Goal: Communication & Community: Ask a question

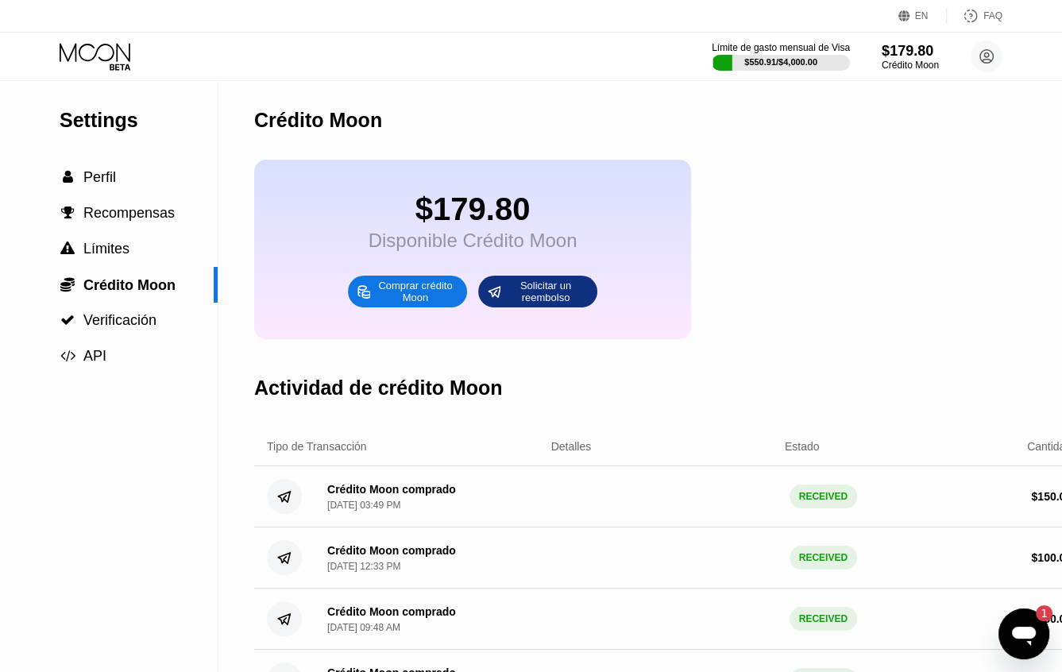
click at [1015, 636] on icon "Abrir ventana de mensajería, 1 mensaje sin leer" at bounding box center [1024, 636] width 24 height 19
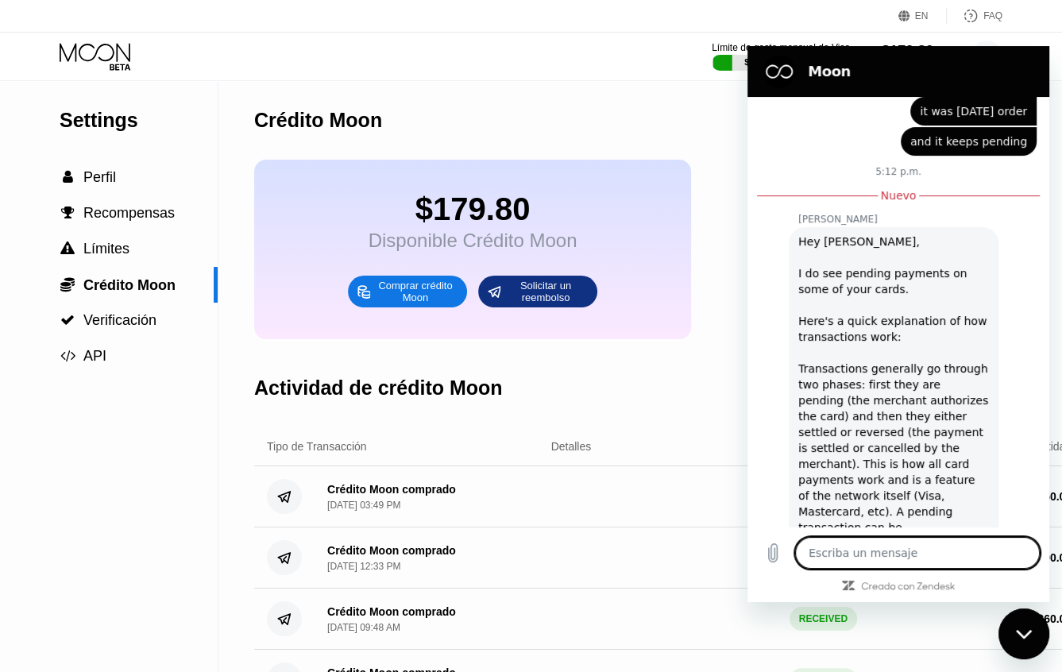
scroll to position [3822, 0]
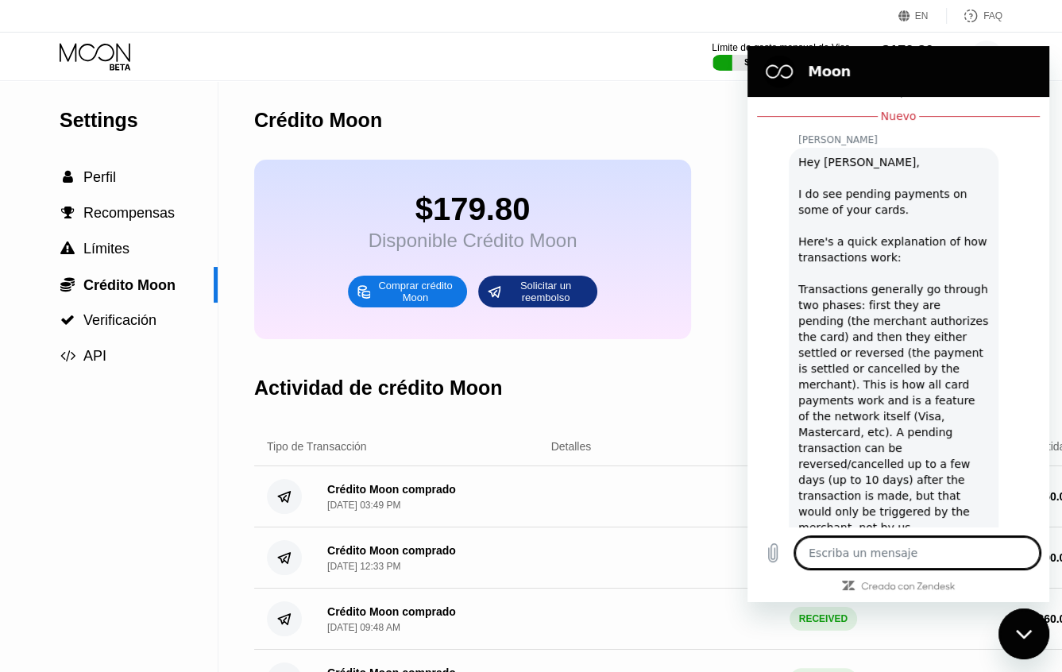
click at [880, 555] on textarea at bounding box center [917, 553] width 245 height 32
type textarea "i"
type textarea "x"
type textarea "i"
type textarea "x"
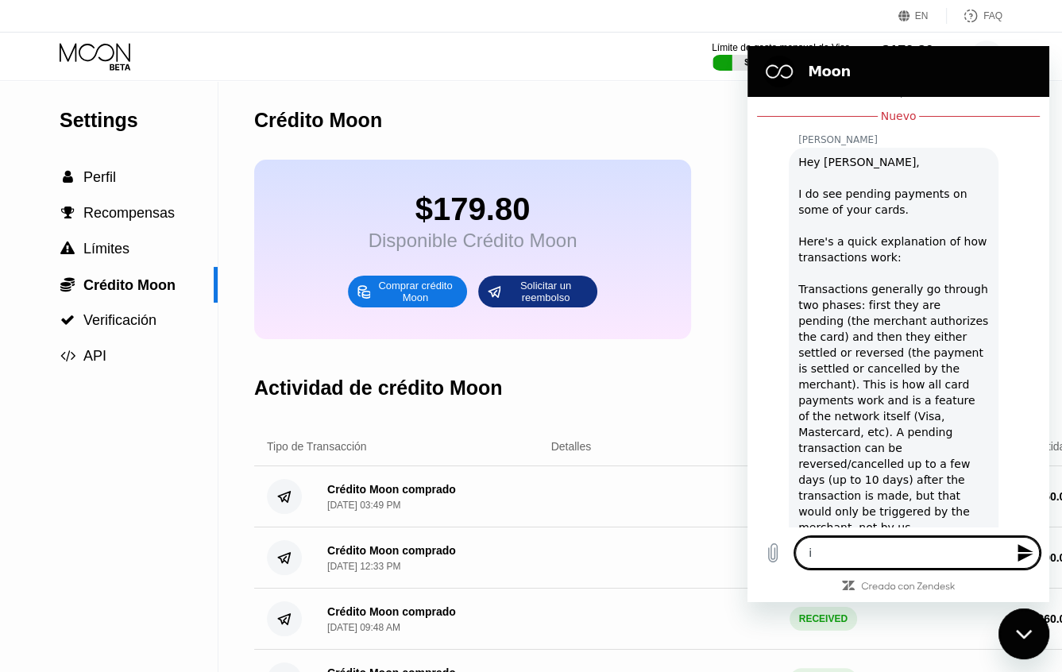
type textarea "i k"
type textarea "x"
type textarea "i kn"
type textarea "x"
type textarea "i kno"
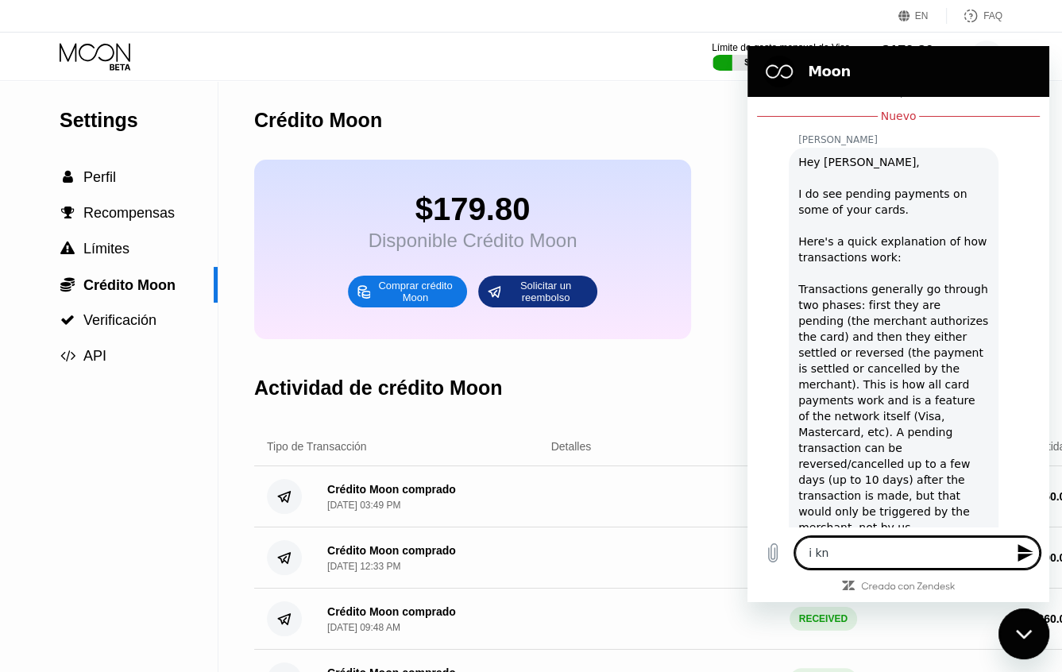
type textarea "x"
type textarea "i know"
type textarea "x"
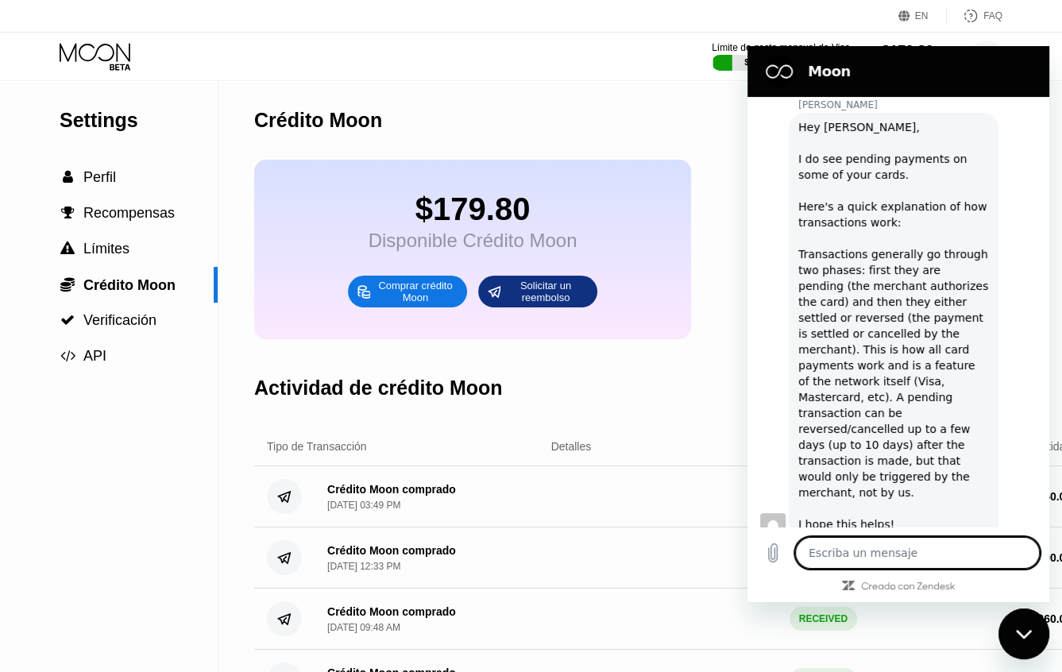
type textarea "x"
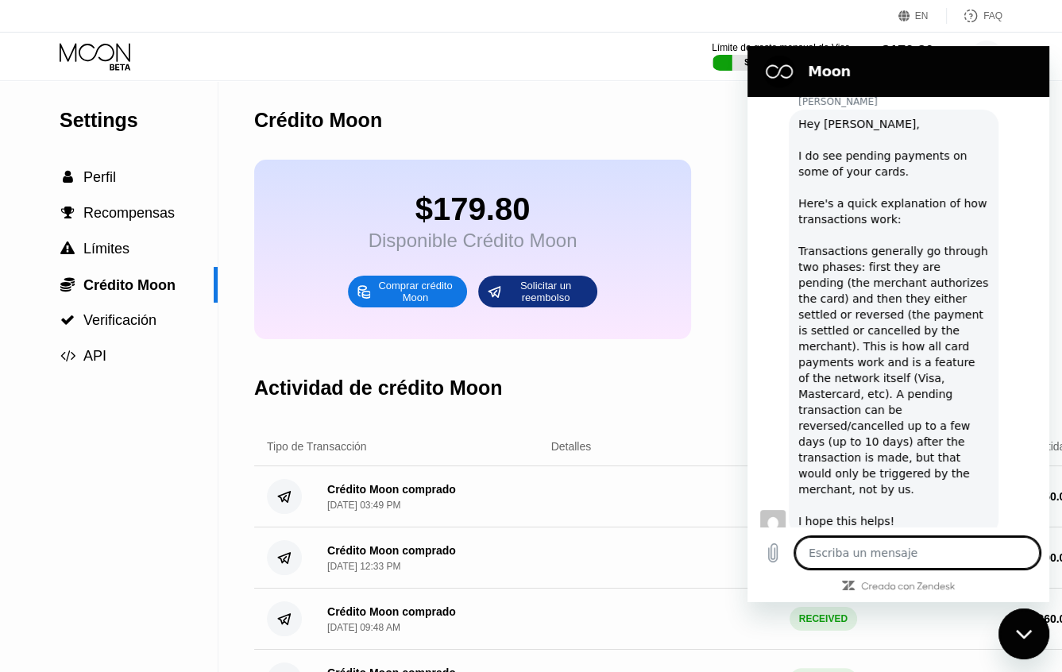
type textarea "b"
type textarea "x"
type textarea "bu"
type textarea "x"
type textarea "but"
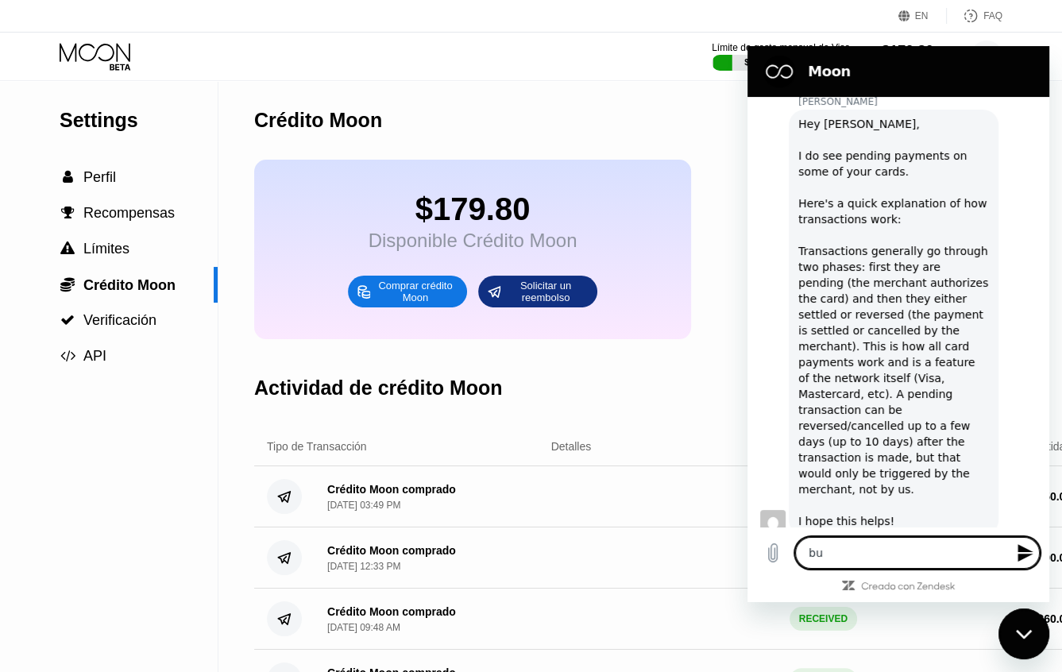
type textarea "x"
type textarea "but"
type textarea "x"
type textarea "but w"
type textarea "x"
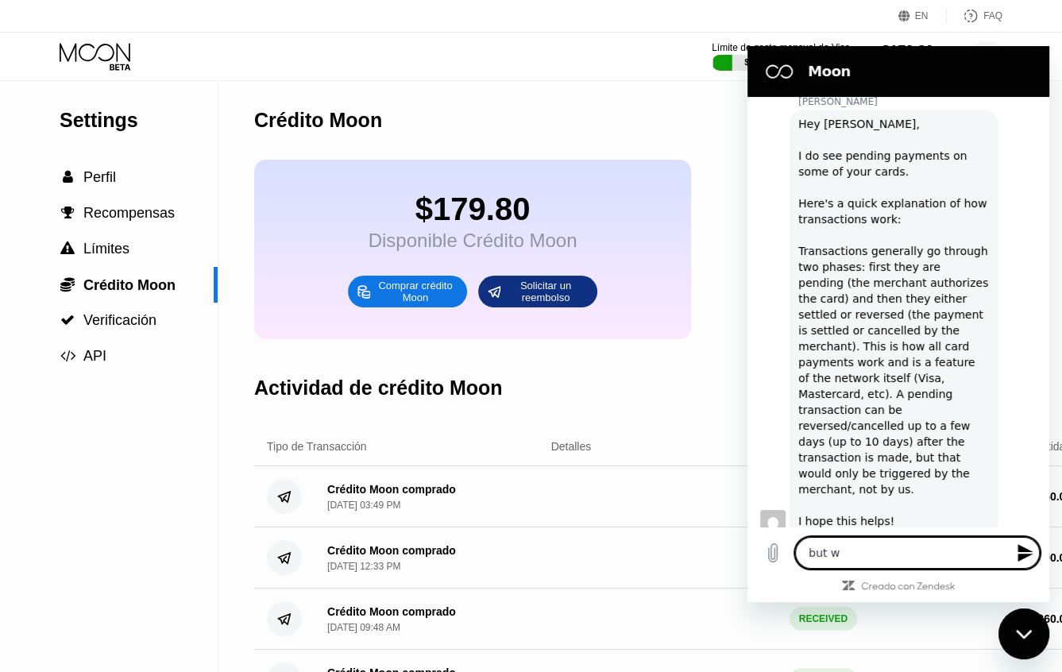
type textarea "but wh"
type textarea "x"
type textarea "but wha"
type textarea "x"
type textarea "but what"
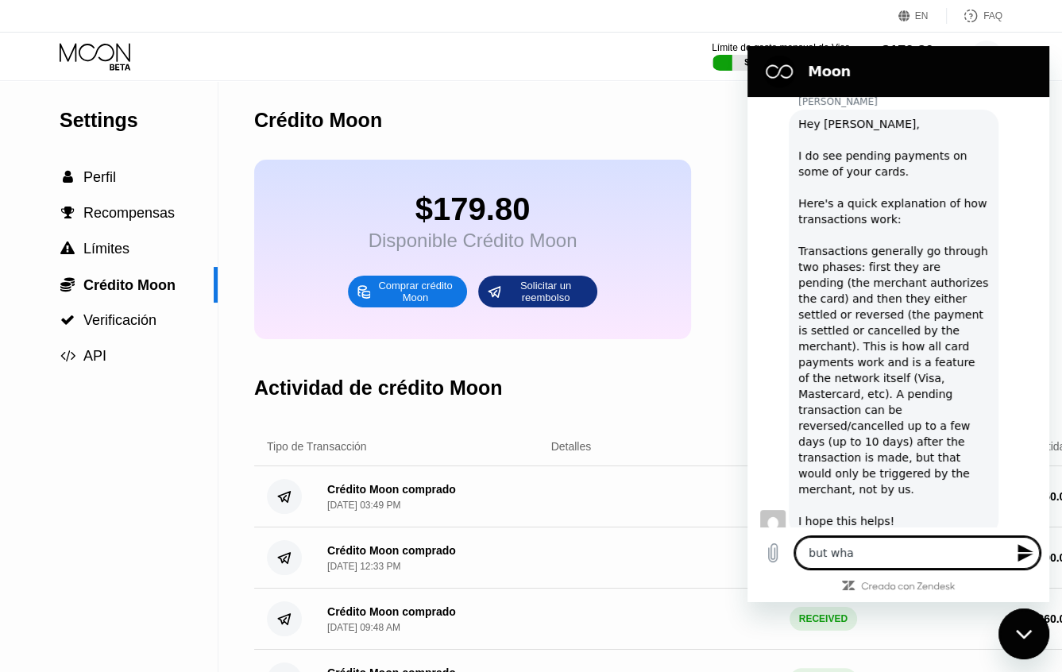
type textarea "x"
type textarea "but what"
type textarea "x"
type textarea "but what i"
type textarea "x"
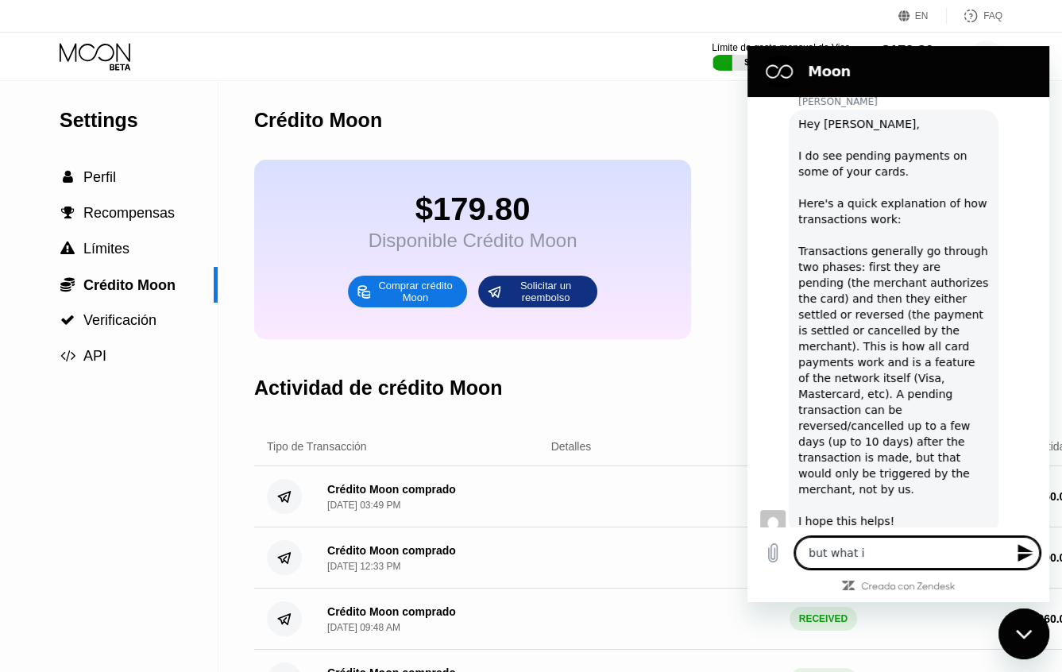
type textarea "but what is"
type textarea "x"
type textarea "but what is"
type textarea "x"
type textarea "but what is r"
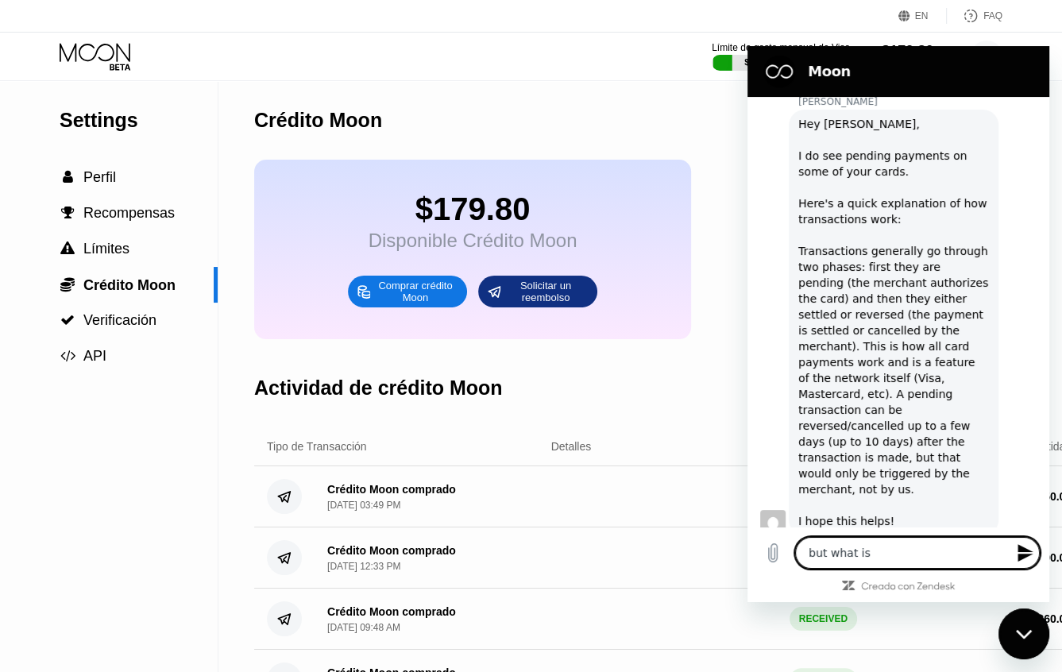
type textarea "x"
type textarea "but what is ra"
type textarea "x"
type textarea "but what is rar"
type textarea "x"
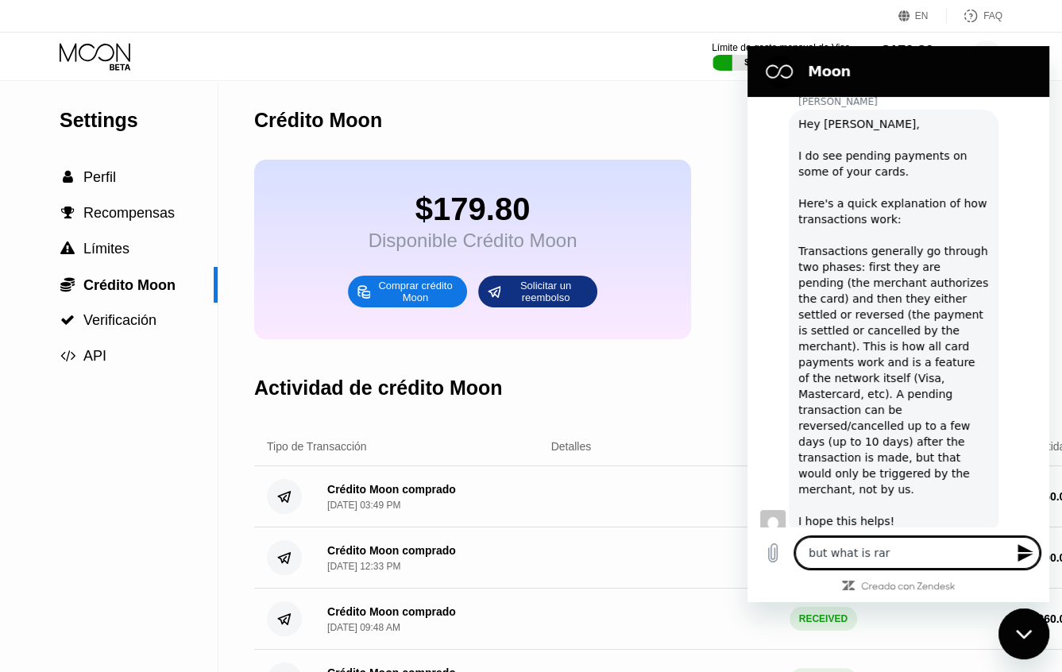
type textarea "but what is rare"
type textarea "x"
type textarea "but what is rare"
type textarea "x"
type textarea "but what is rare i"
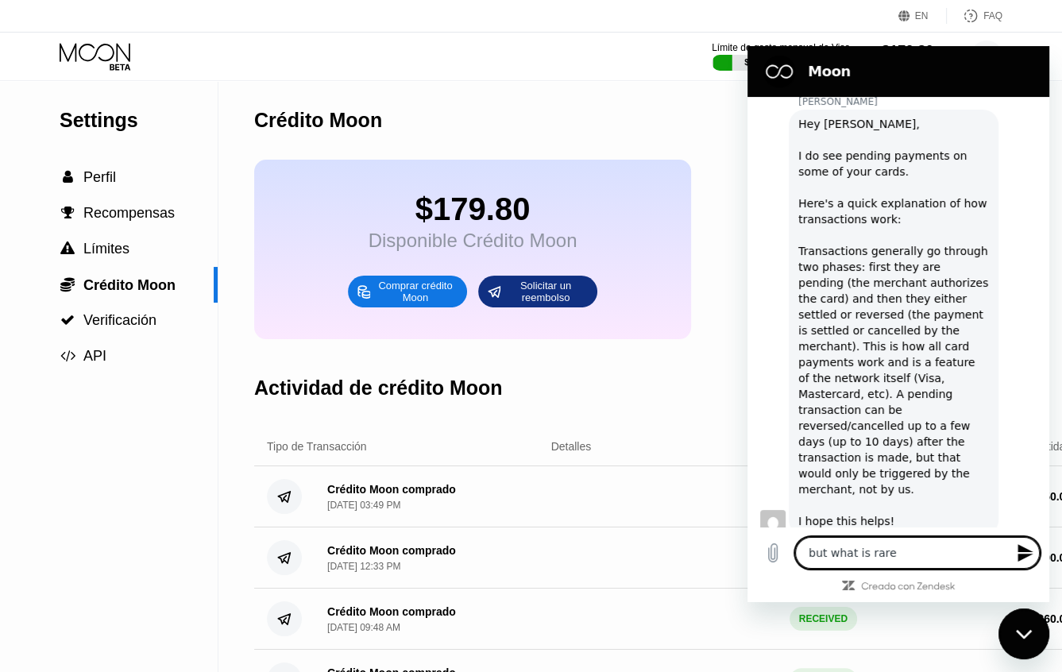
type textarea "x"
type textarea "but what is rare is"
type textarea "x"
type textarea "but what is rare is"
type textarea "x"
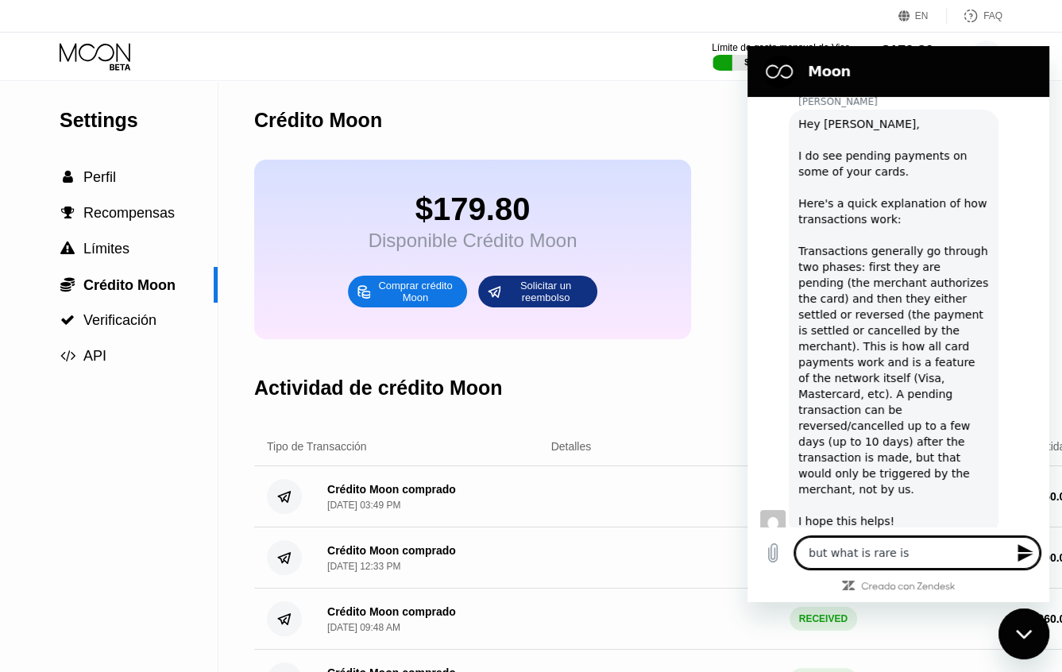
type textarea "but what is rare is i"
type textarea "x"
type textarea "but what is rare is i"
type textarea "x"
type textarea "but what is rare is i u"
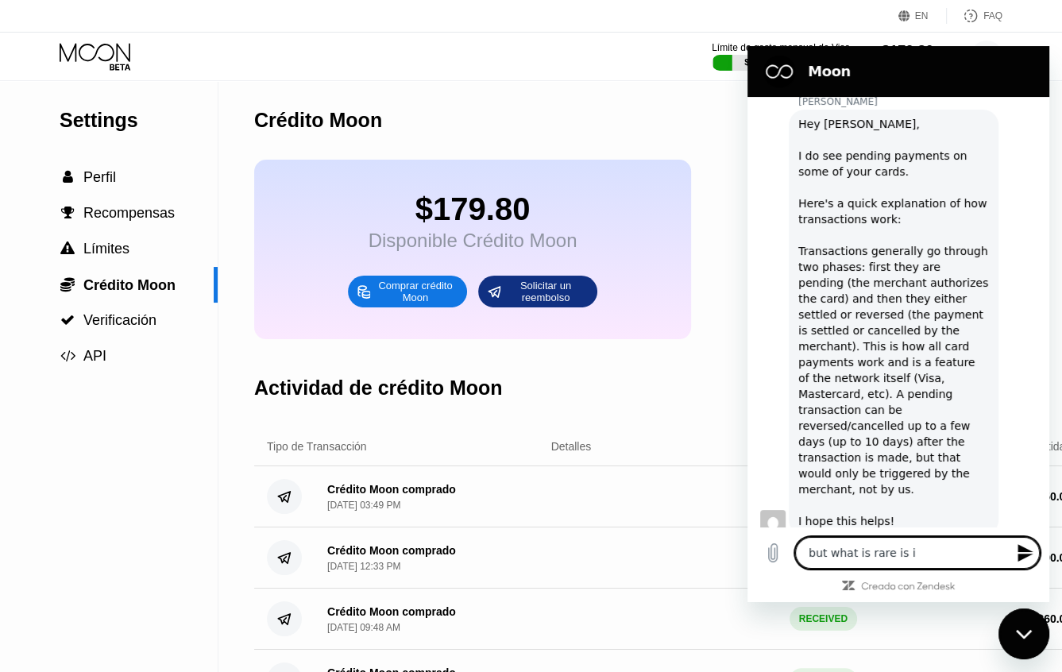
type textarea "x"
type textarea "but what is rare is i us"
type textarea "x"
type textarea "but what is rare is i use"
type textarea "x"
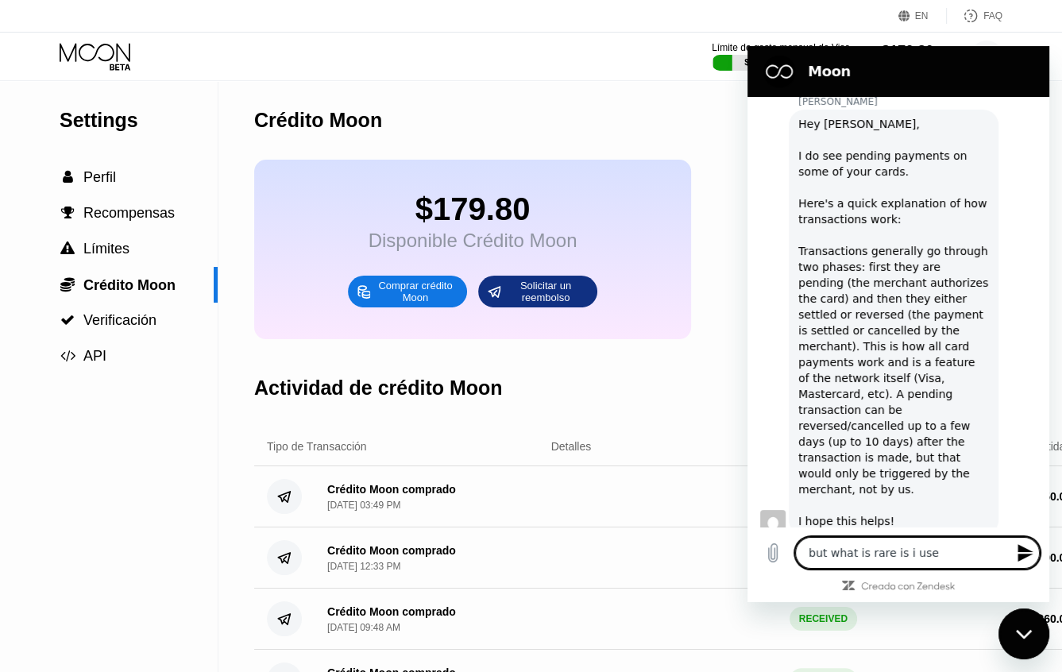
type textarea "but what is rare is i used"
type textarea "x"
type textarea "but what is rare is i used"
type textarea "x"
type textarea "but what is rare is i used p"
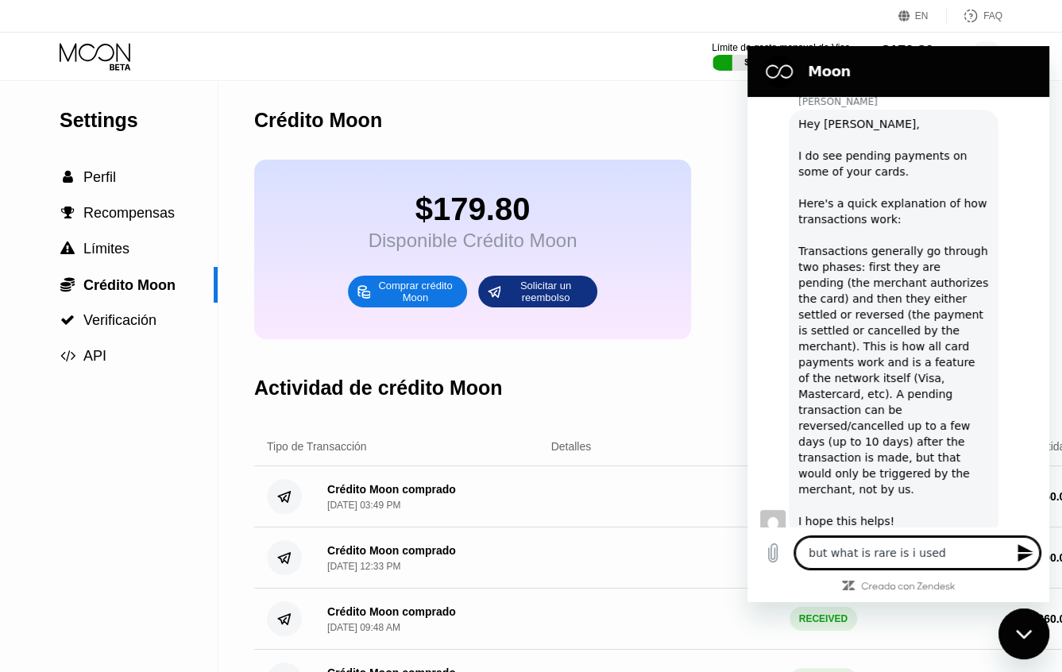
type textarea "x"
type textarea "but what is rare is i used pl"
type textarea "x"
type textarea "but what is rare is i used pla"
type textarea "x"
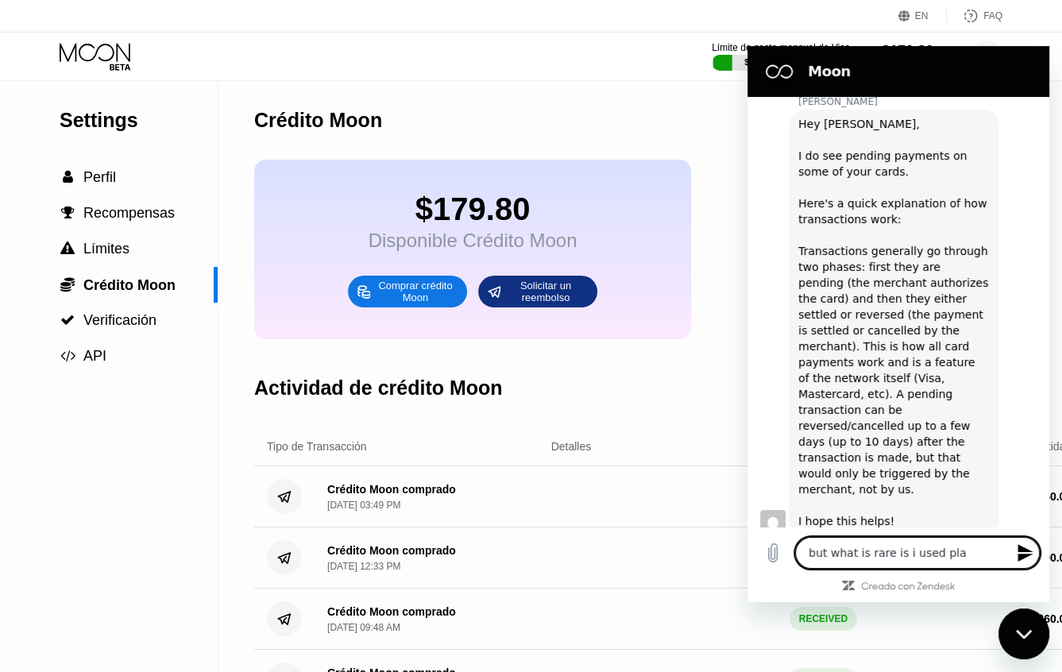
type textarea "but what is rare is i used play"
type textarea "x"
type textarea "but what is rare is i used play"
type textarea "x"
type textarea "but what is rare is i used play c"
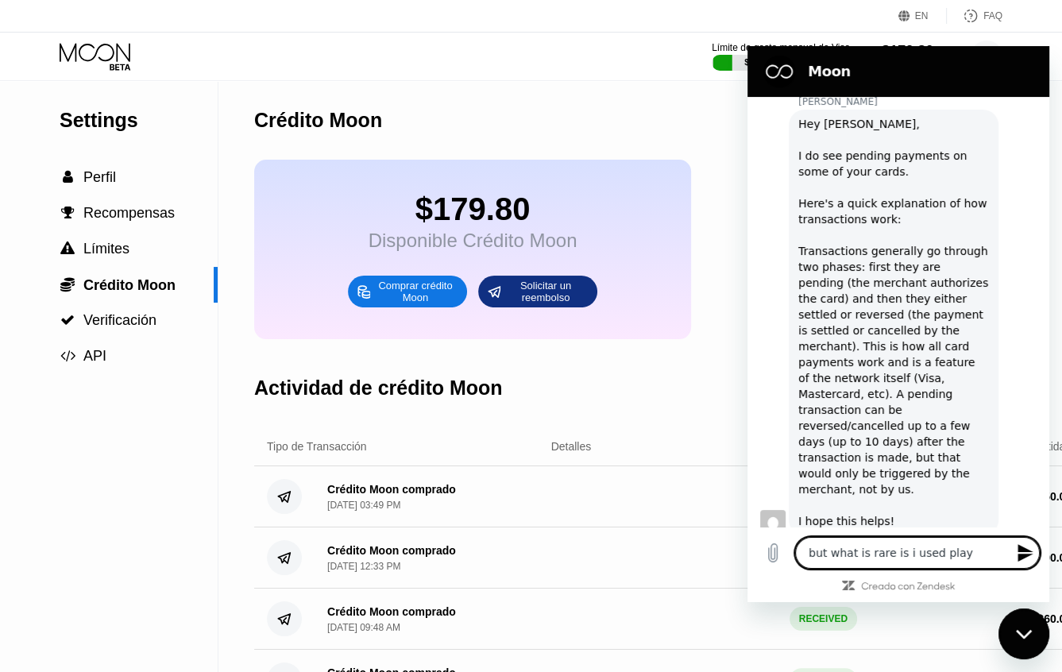
type textarea "x"
type textarea "but what is rare is i used play ca"
type textarea "x"
type textarea "but what is rare is i used play car"
type textarea "x"
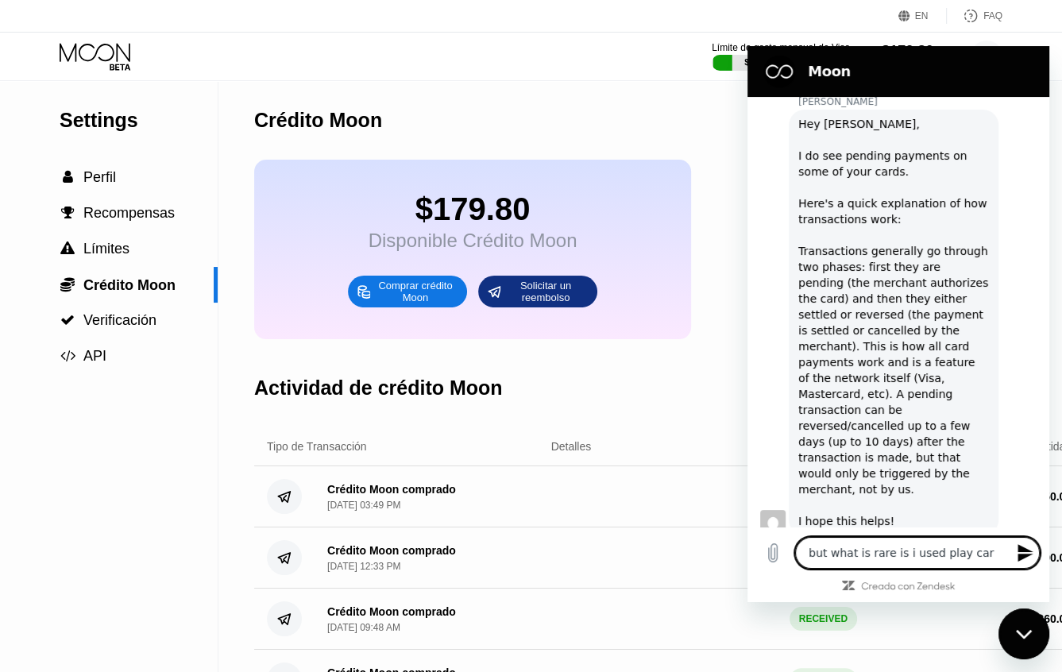
type textarea "but what is rare is i used play card"
type textarea "x"
type textarea "but what is rare is i used play card"
type textarea "x"
type textarea "but what is rare is i used play card o"
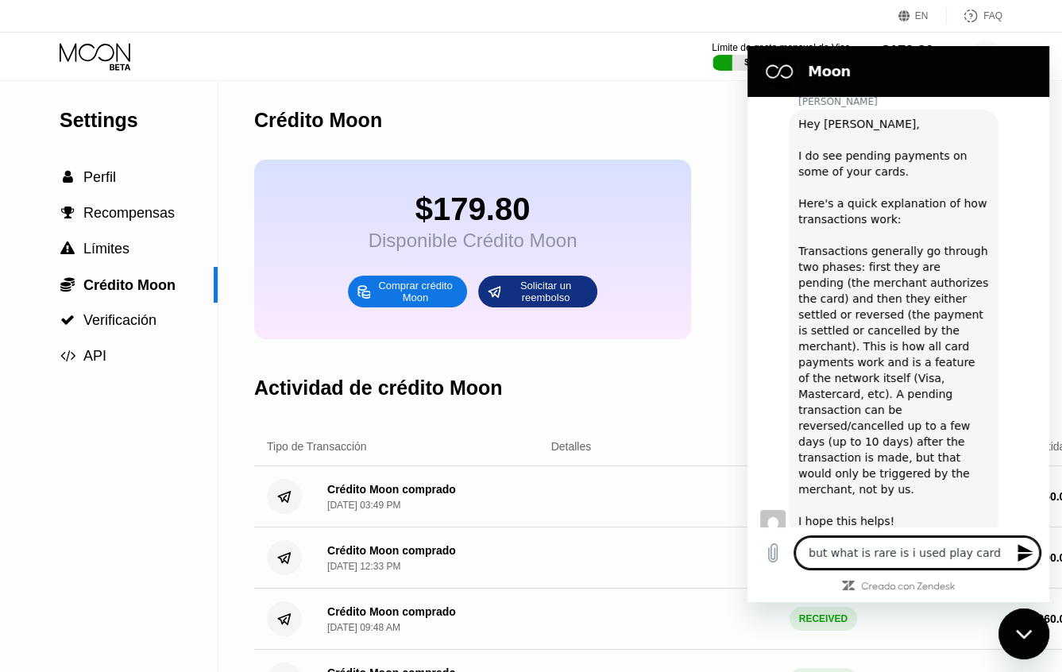
type textarea "x"
type textarea "but what is rare is i used play card or"
type textarea "x"
type textarea "but what is rare is i used play card or"
type textarea "x"
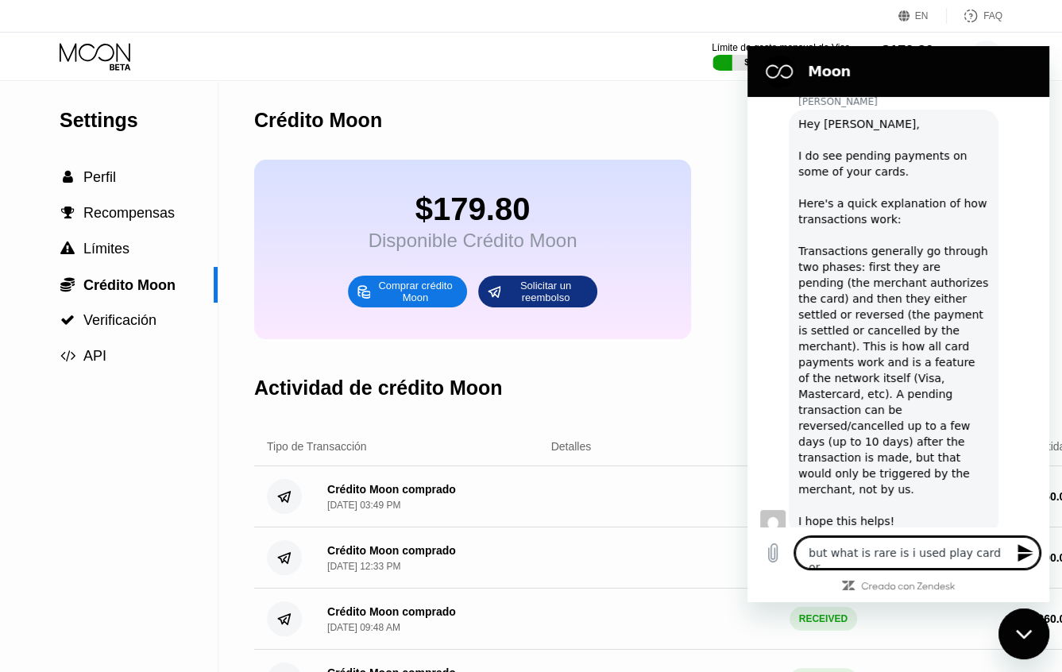
type textarea "but what is rare is i used play card or n"
type textarea "x"
type textarea "but what is rare is i used play card or ne"
type textarea "x"
type textarea "but what is rare is i used play card or net"
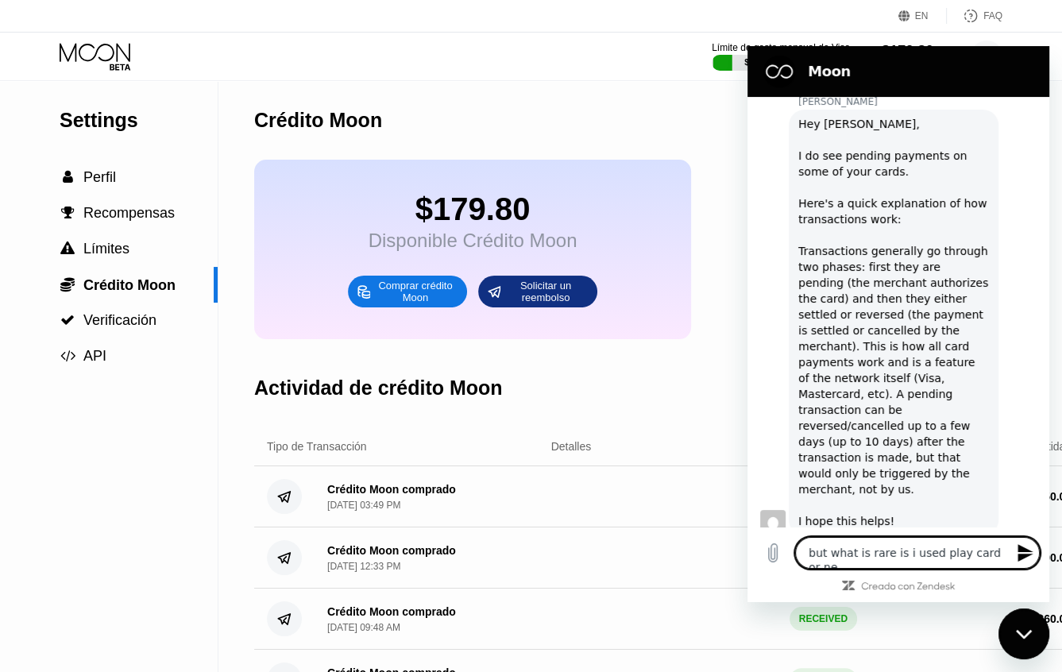
type textarea "x"
type textarea "but what is rare is i used play card or net"
type textarea "x"
type textarea "but what is rare is i used play card or net s"
type textarea "x"
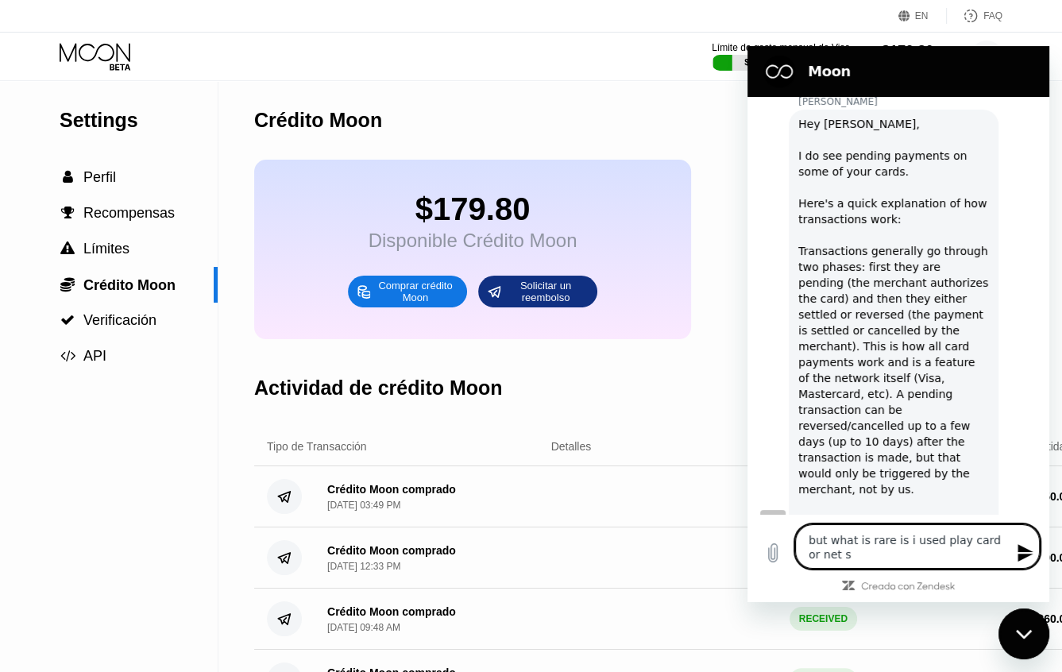
type textarea "but what is rare is i used play card or net sp"
type textarea "x"
type textarea "but what is rare is i used play card or net spe"
type textarea "x"
type textarea "but what is rare is i used play card or net spen"
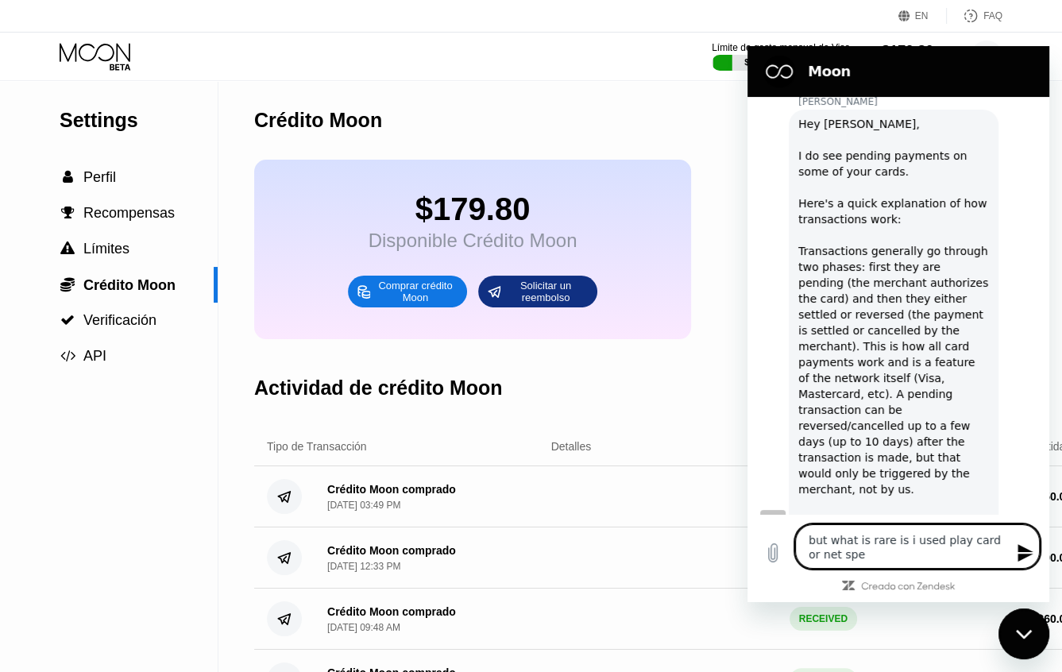
type textarea "x"
type textarea "but what is rare is i used play card or net spend"
type textarea "x"
type textarea "but what is rare is i used play card or net spend"
type textarea "x"
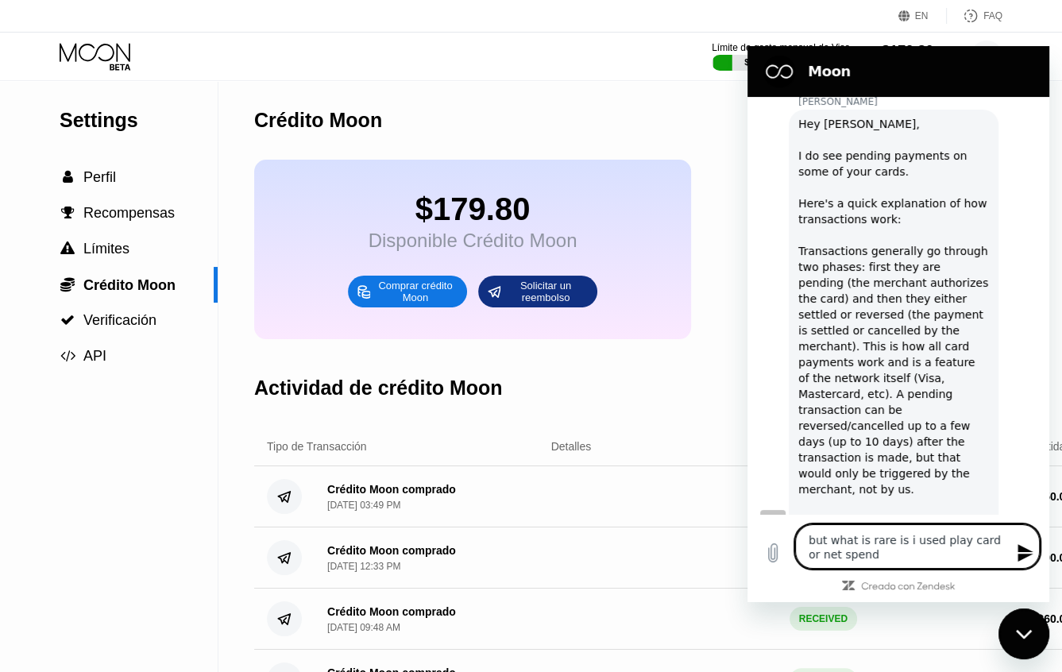
type textarea "but what is rare is i used play card or net spend i"
type textarea "x"
type textarea "but what is rare is i used play card or net spend in"
type textarea "x"
type textarea "but what is rare is i used play card or net spend in"
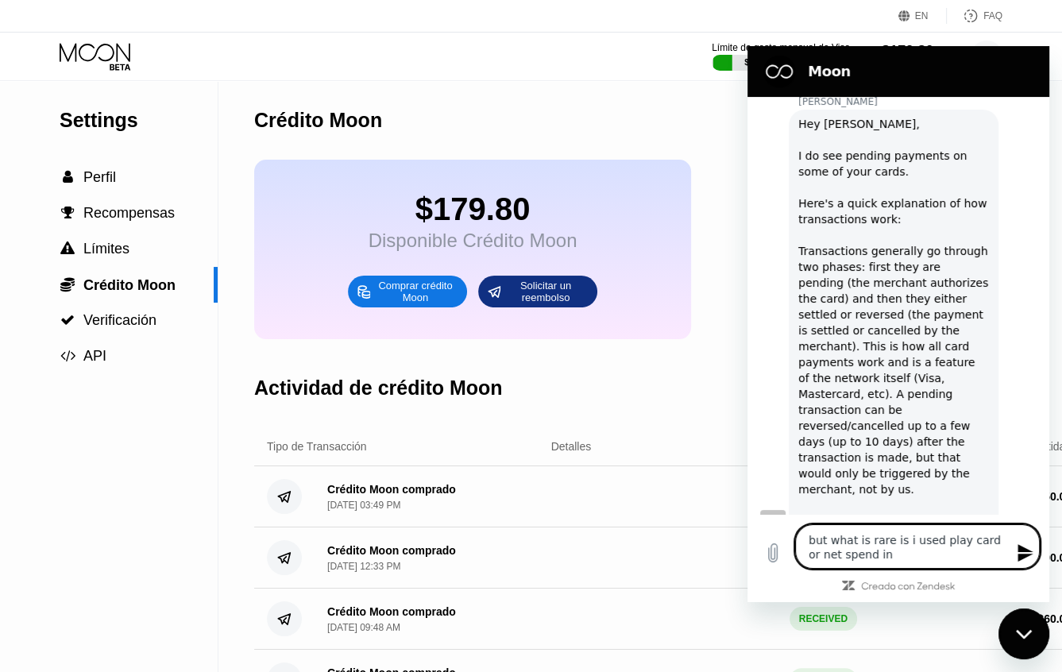
type textarea "x"
type textarea "but what is rare is i used play card or net spend in t"
type textarea "x"
type textarea "but what is rare is i used play card or net spend in th"
type textarea "x"
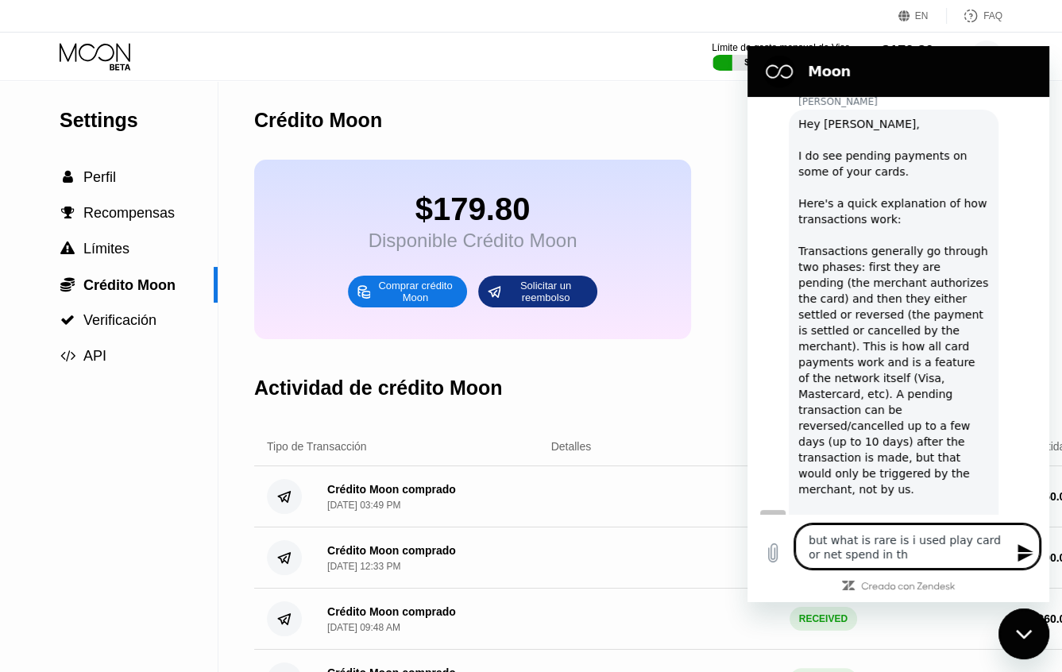
type textarea "but what is rare is i used play card or net spend in the"
type textarea "x"
type textarea "but what is rare is i used play card or net spend in the"
type textarea "x"
type textarea "but what is rare is i used play card or net spend in the sd"
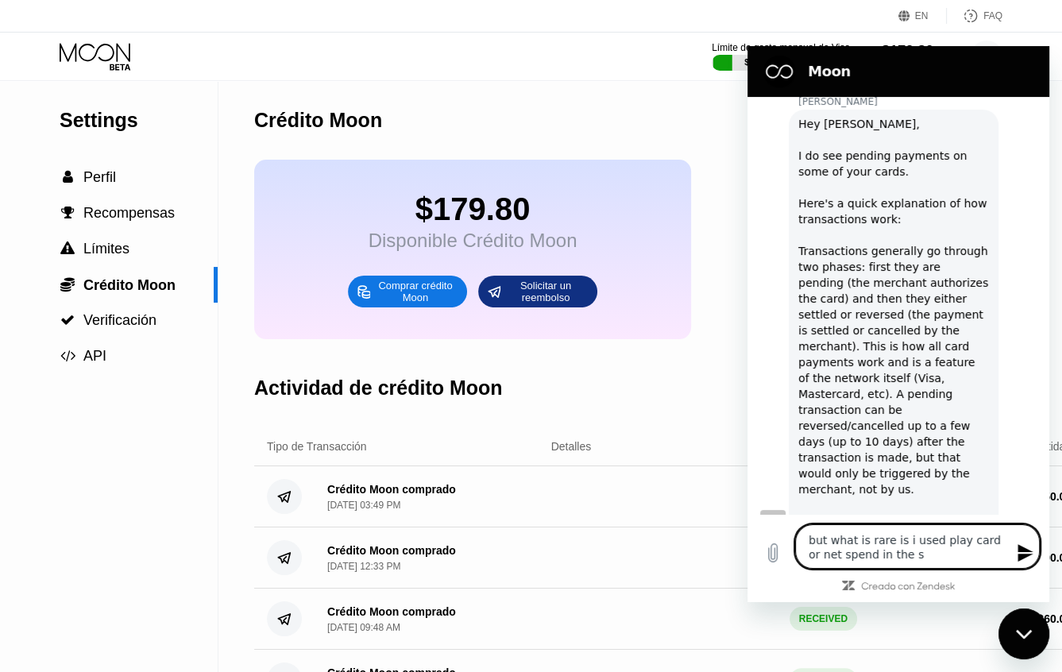
type textarea "x"
type textarea "but what is rare is i used play card or net spend in the s"
type textarea "x"
type textarea "but what is rare is i used play card or net spend in the"
type textarea "x"
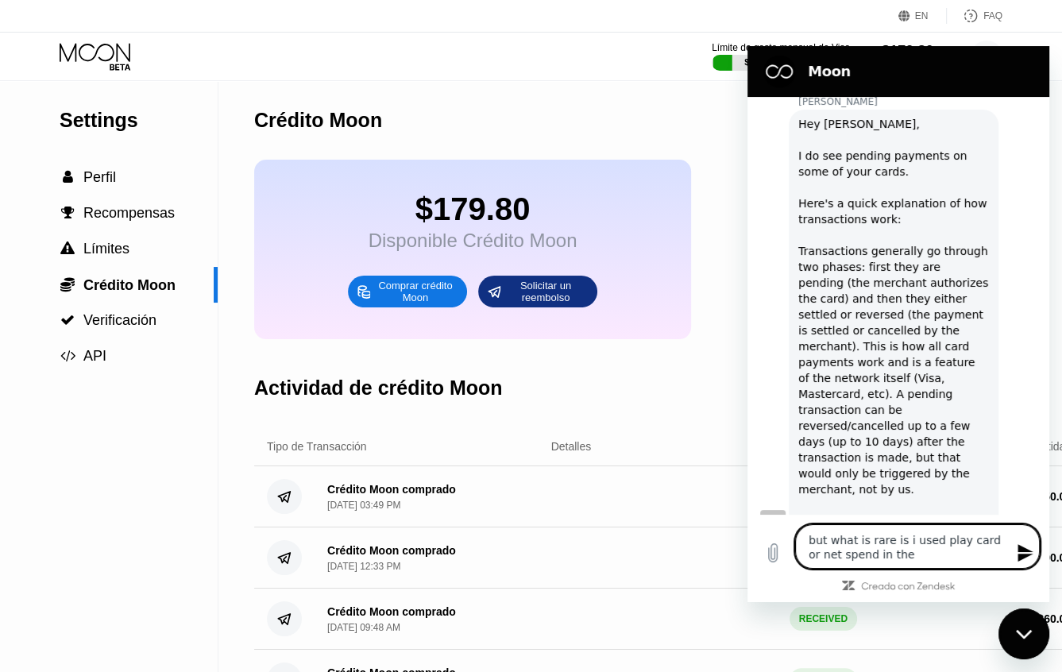
type textarea "but what is rare is i used play card or net spend in the s"
type textarea "x"
type textarea "but what is rare is i used play card or net spend in the sa"
type textarea "x"
type textarea "but what is rare is i used play card or net spend in the [PERSON_NAME]"
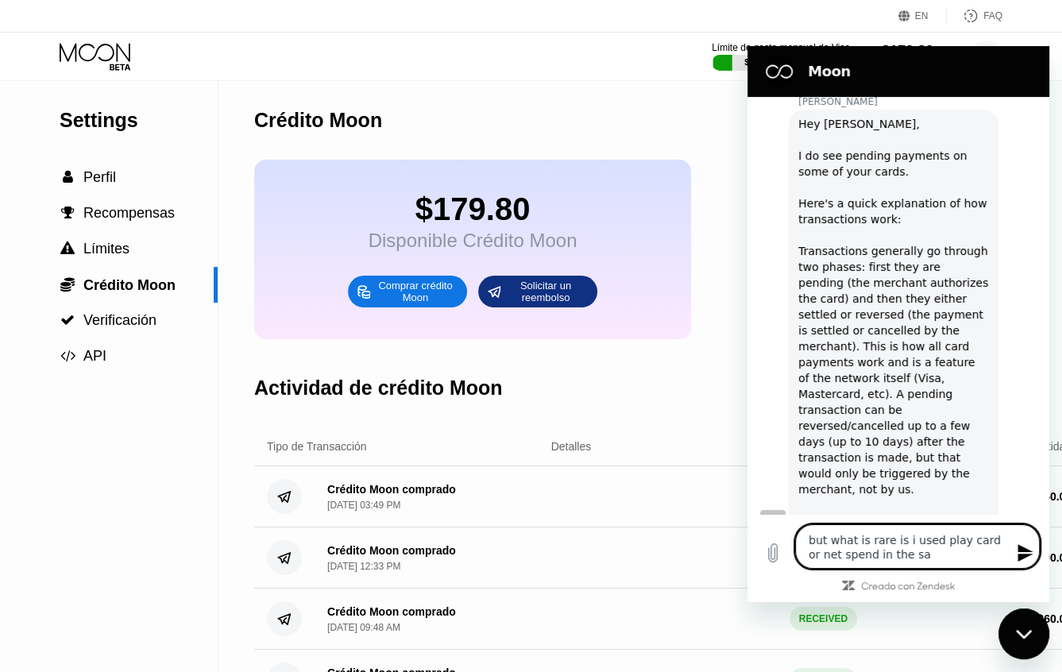
type textarea "x"
type textarea "but what is rare is i used play card or net spend in the same"
type textarea "x"
type textarea "but what is rare is i used play card or net spend in the same"
type textarea "x"
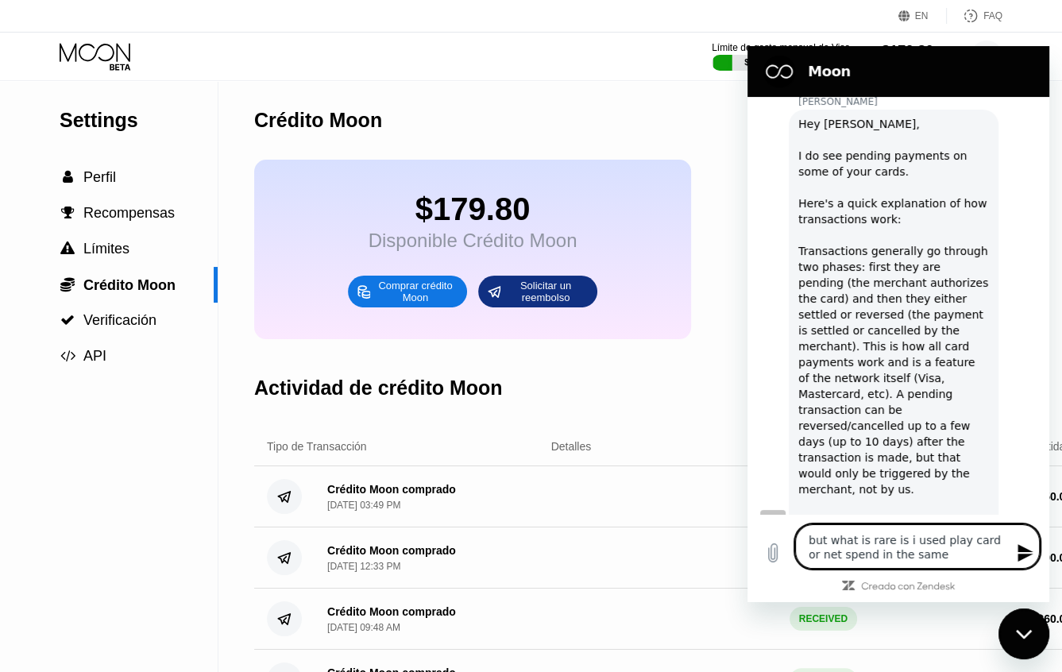
type textarea "but what is rare is i used play card or net spend in the same m"
type textarea "x"
type textarea "but what is rare is i used play card or net spend in the same me"
type textarea "x"
type textarea "but what is rare is i used play card or net spend in the same mer"
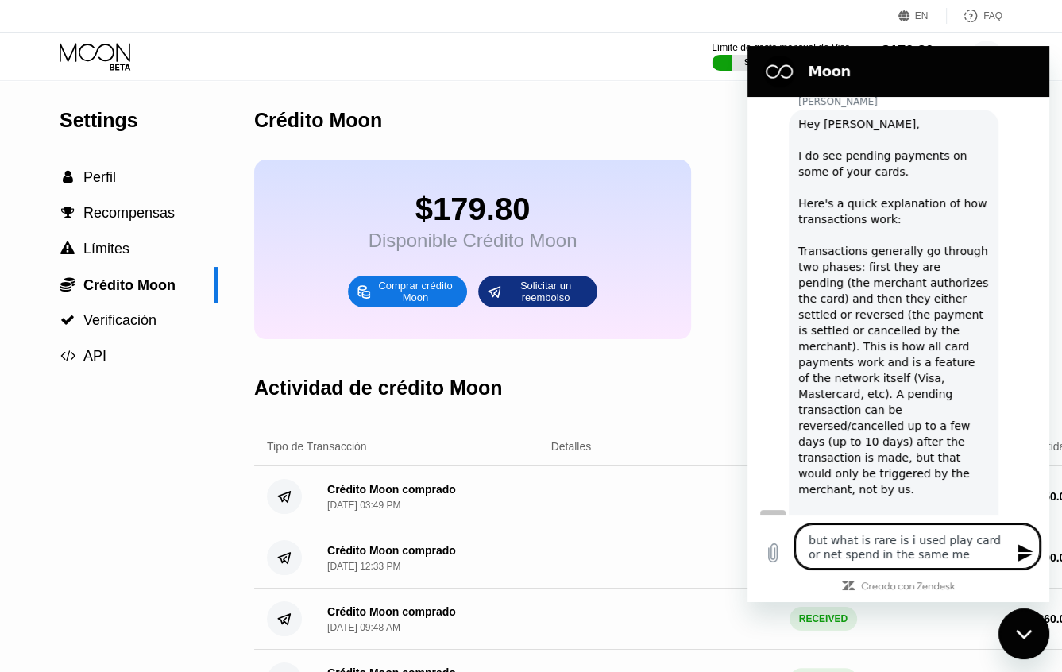
type textarea "x"
type textarea "but what is rare is i used play card or net spend in the same merc"
type textarea "x"
type textarea "but what is rare is i used play card or net spend in the same merch"
type textarea "x"
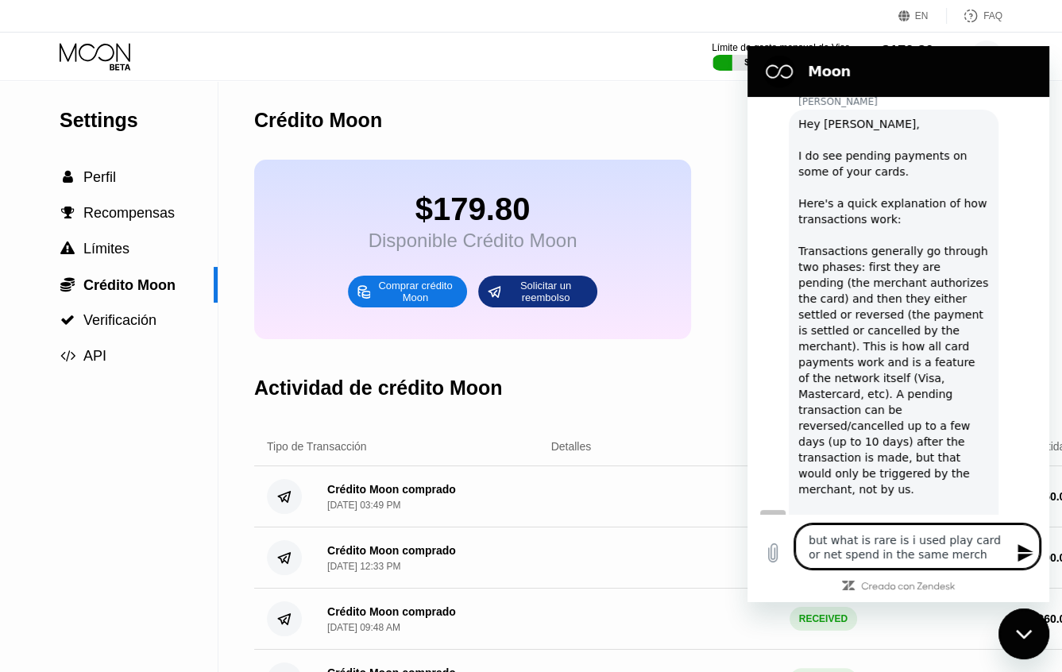
type textarea "but what is rare is i used play card or net spend in the same mercha"
type textarea "x"
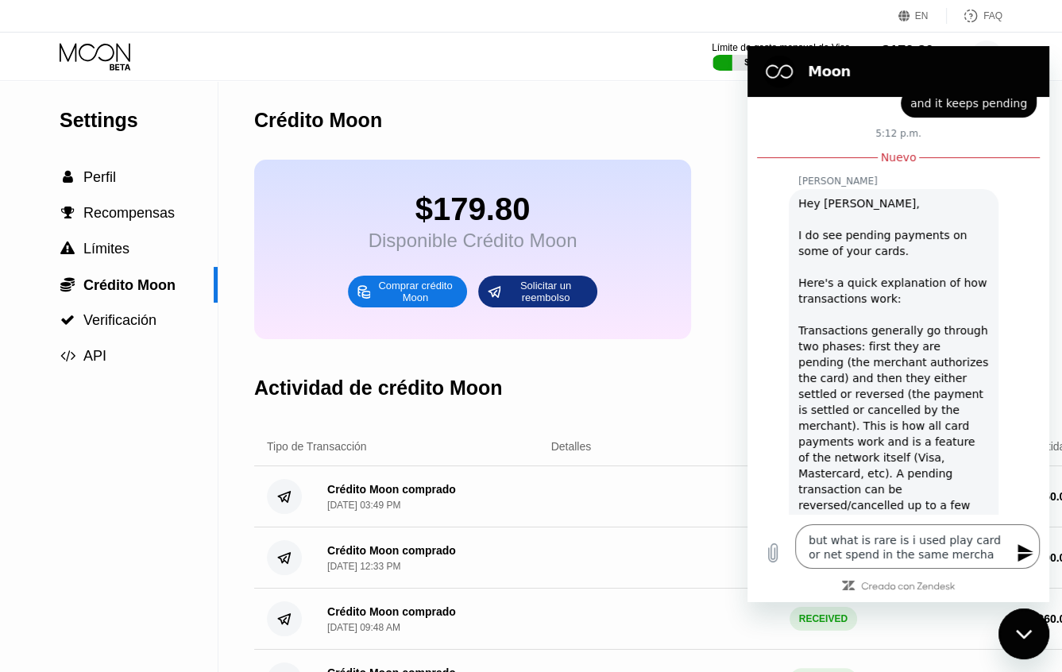
click at [908, 365] on div "Hey [PERSON_NAME], I do see pending payments on some of your cards. Here's a qu…" at bounding box center [894, 401] width 191 height 413
drag, startPoint x: 884, startPoint y: 362, endPoint x: 928, endPoint y: 362, distance: 44.5
click at [928, 362] on div "Hey [PERSON_NAME], I do see pending payments on some of your cards. Here's a qu…" at bounding box center [894, 401] width 191 height 413
copy div "merchant"
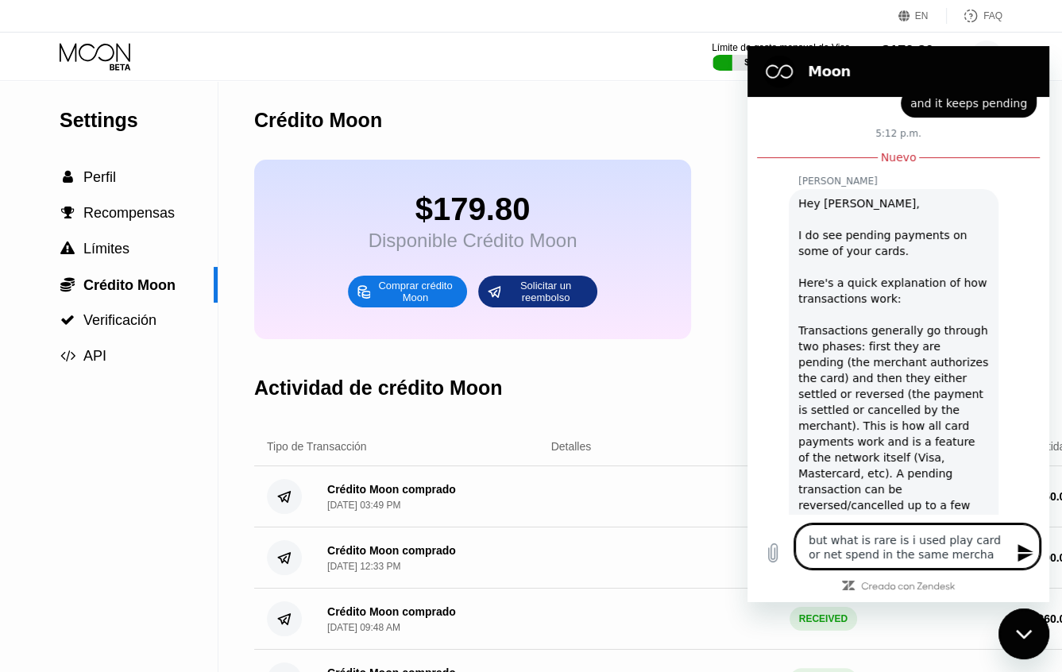
click at [951, 559] on textarea "but what is rare is i used play card or net spend in the same mercha" at bounding box center [917, 546] width 245 height 44
type textarea "but what is rare is i used play card or net spend in the same merch"
type textarea "x"
type textarea "but what is rare is i used play card or net spend in the same merc"
type textarea "x"
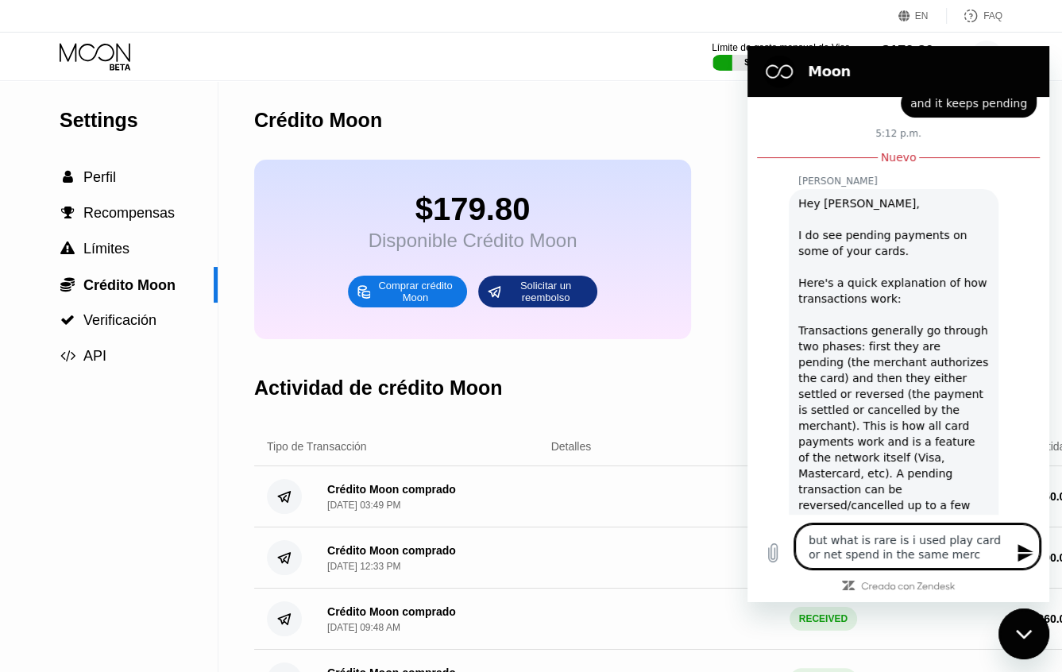
type textarea "but what is rare is i used play card or net spend in the same mer"
type textarea "x"
type textarea "but what is rare is i used play card or net spend in the same me"
type textarea "x"
type textarea "but what is rare is i used play card or net spend in the same m"
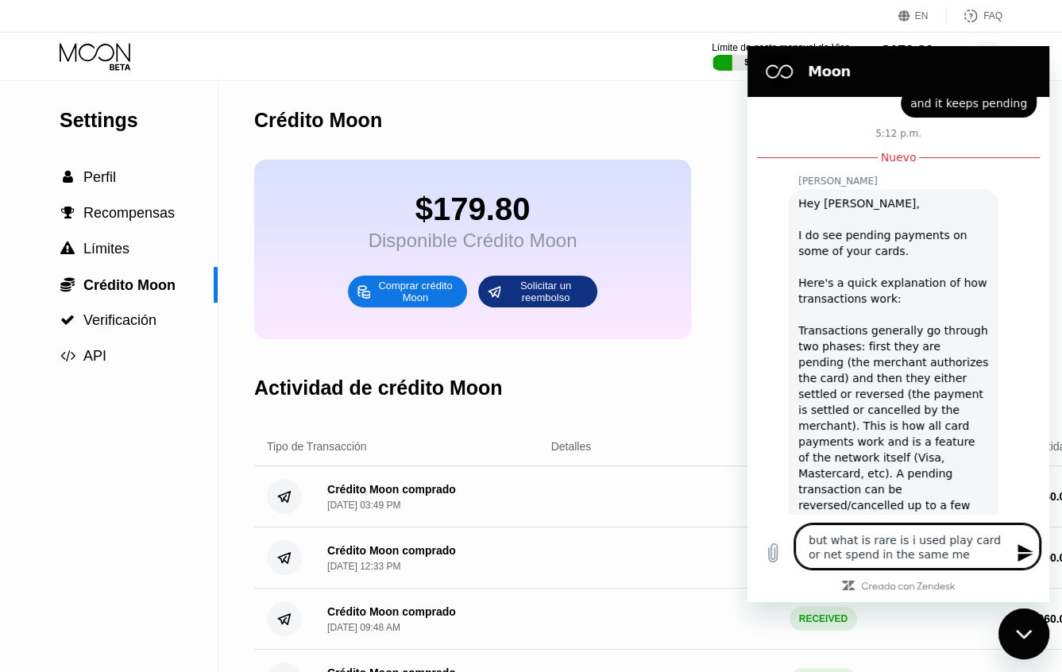
type textarea "x"
type textarea "but what is rare is i used play card or net spend in the same"
type textarea "x"
paste textarea "merchant"
type textarea "but what is rare is i used play card or net spend in the same merchant"
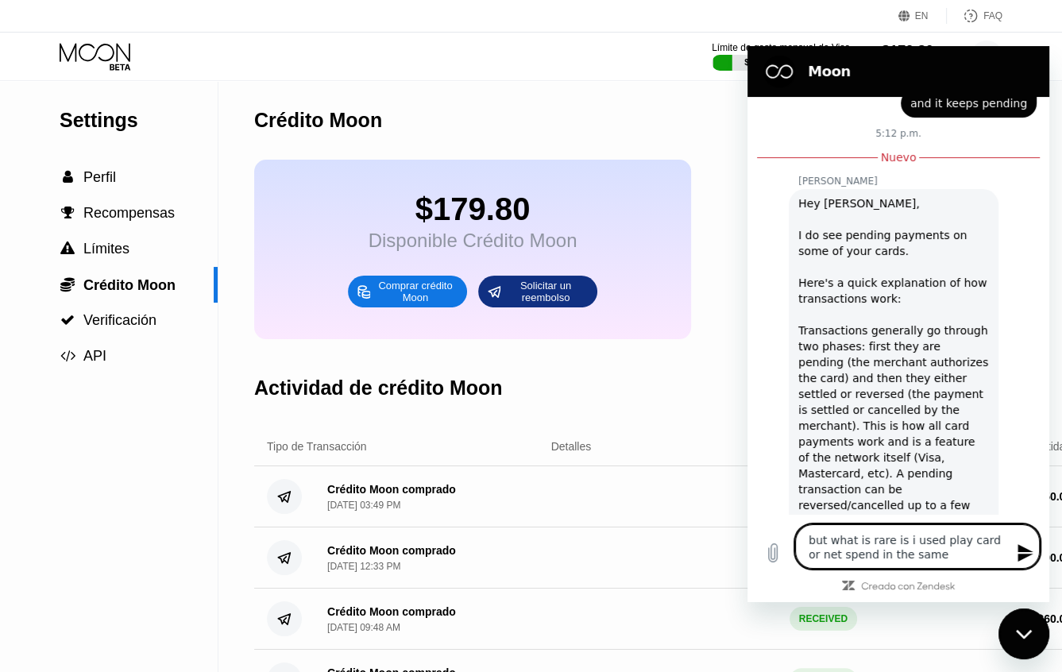
type textarea "x"
type textarea "but what is rare is i used play card or net spend in the same merchant"
type textarea "x"
type textarea "but what is rare is i used play card or net spend in the same merchant a"
type textarea "x"
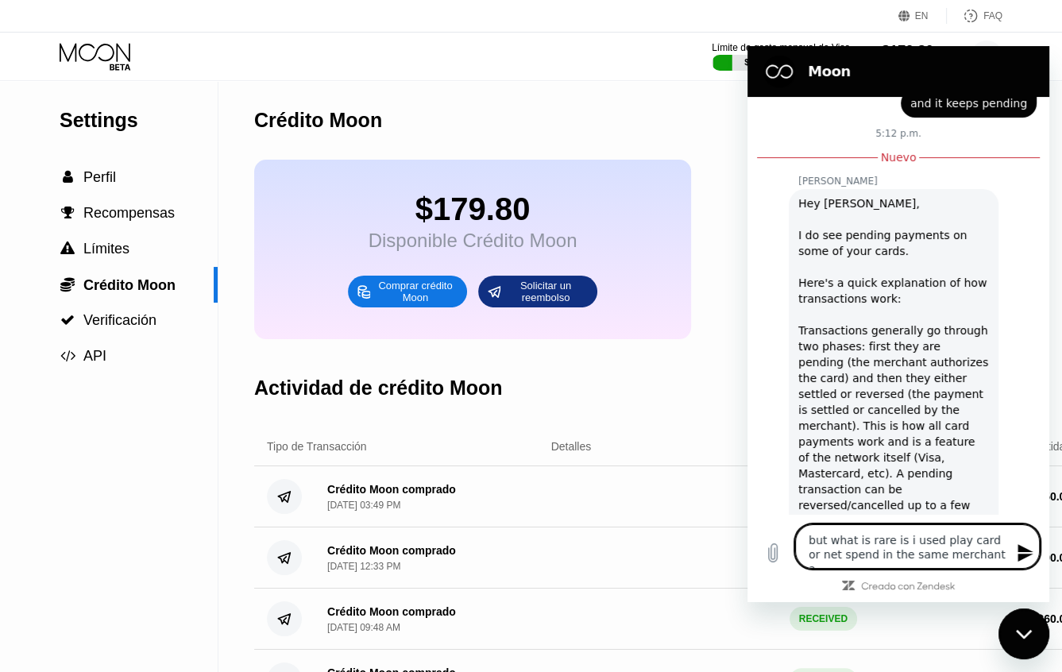
type textarea "but what is rare is i used play card or net spend in the same merchant an"
type textarea "x"
type textarea "but what is rare is i used play card or net spend in the same merchant and"
type textarea "x"
type textarea "but what is rare is i used play card or net spend in the same merchant and"
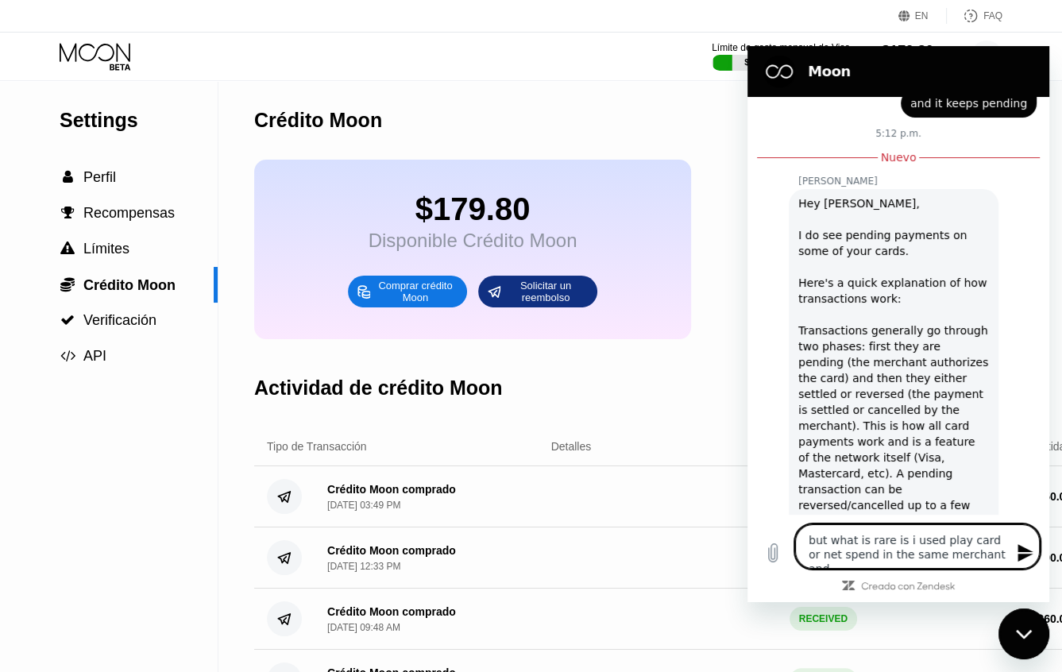
type textarea "x"
type textarea "but what is rare is i used play card or net spend in the same merchant and i"
type textarea "x"
type textarea "but what is rare is i used play card or net spend in the same merchant and it"
type textarea "x"
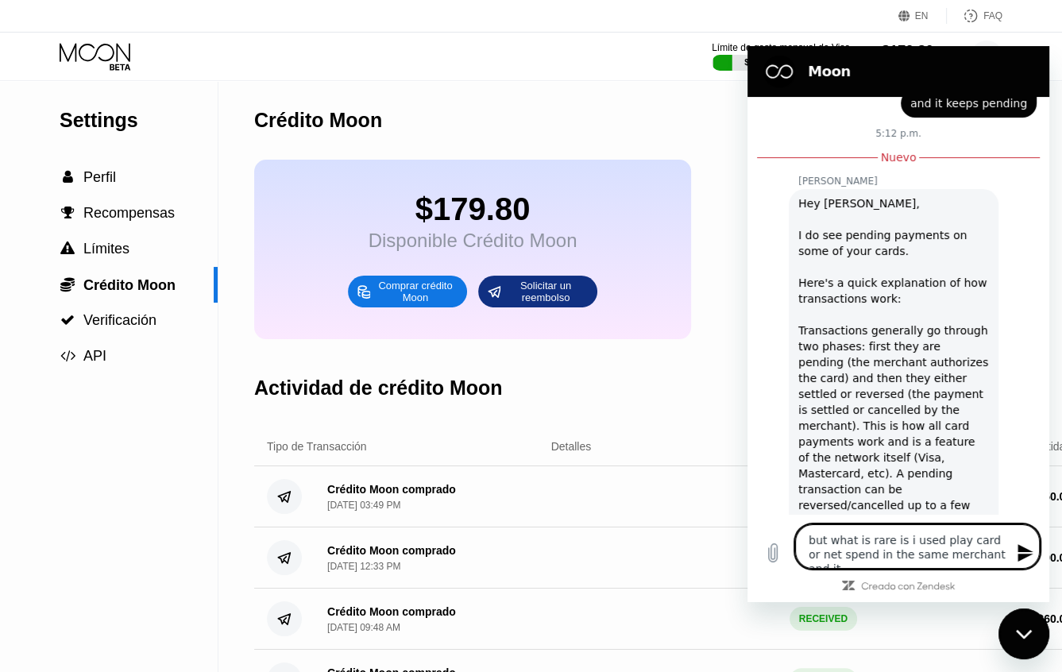
type textarea "but what is rare is i used play card or net spend in the same merchant and it"
type textarea "x"
type textarea "but what is rare is i used play card or net spend in the same merchant and it g"
type textarea "x"
type textarea "but what is rare is i used play card or net spend in the same merchant and it ge"
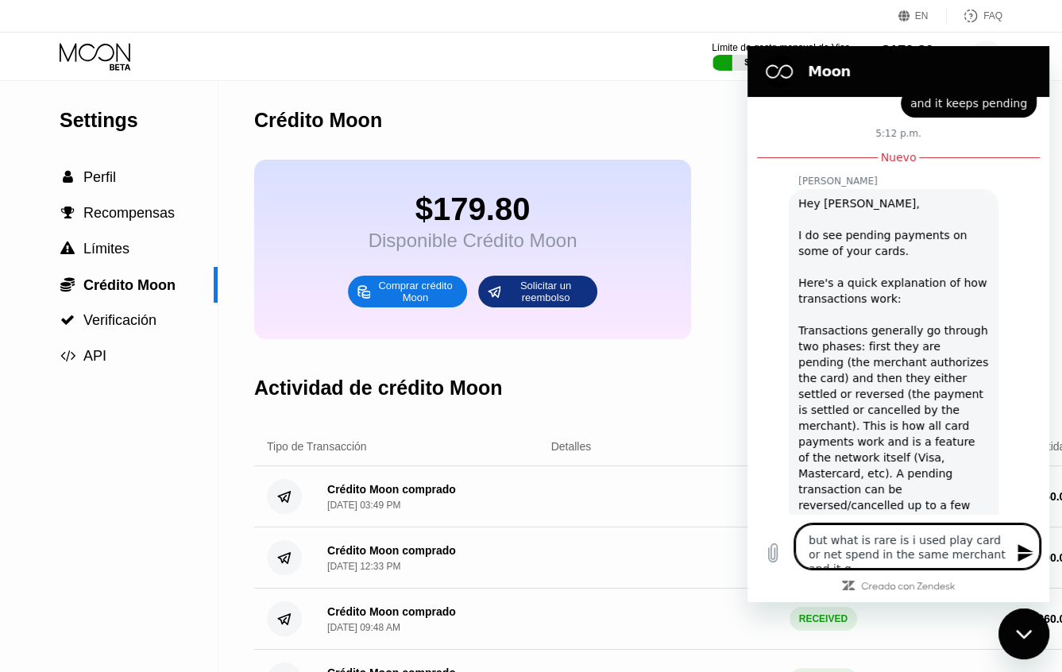
type textarea "x"
type textarea "but what is rare is i used play card or net spend in the same merchant and it g…"
type textarea "x"
type textarea "but what is rare is i used play card or net spend in the same merchant and it g…"
type textarea "x"
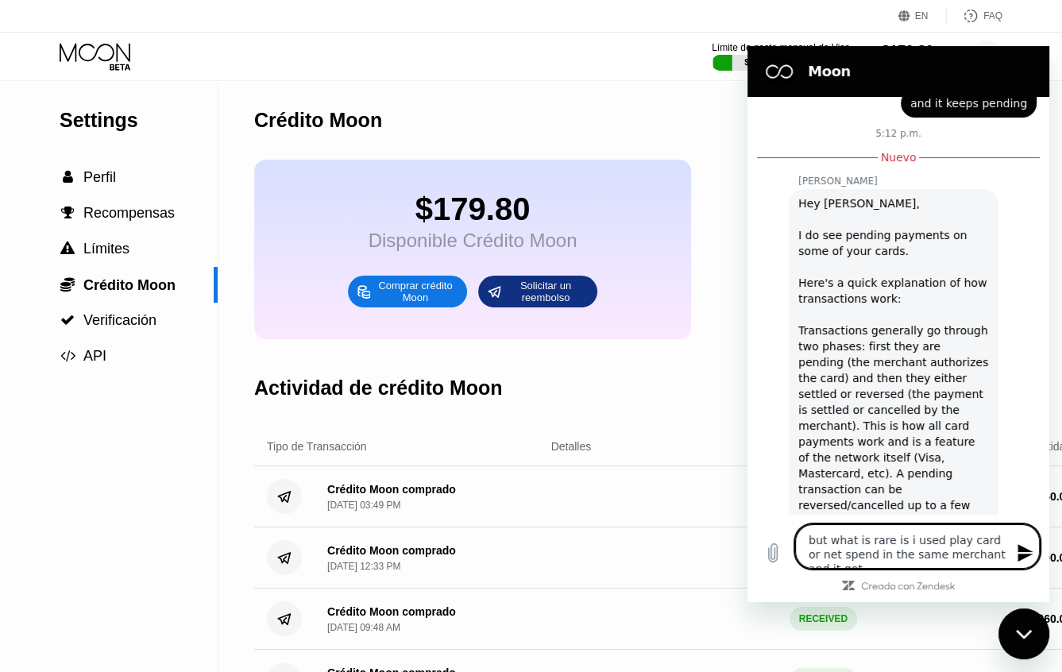
type textarea "but what is rare is i used play card or net spend in the same merchant and it g…"
type textarea "x"
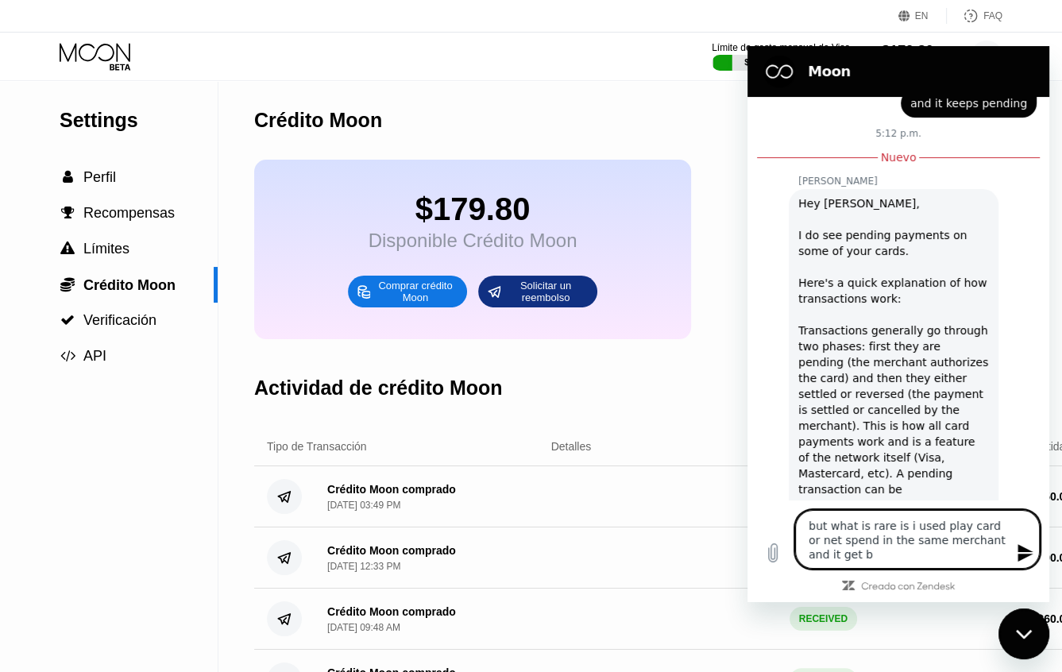
type textarea "but what is rare is i used play card or net spend in the same merchant and it g…"
type textarea "x"
type textarea "but what is rare is i used play card or net spend in the same merchant and it g…"
type textarea "x"
click at [1034, 555] on icon "Enviar mensaje" at bounding box center [1025, 553] width 19 height 19
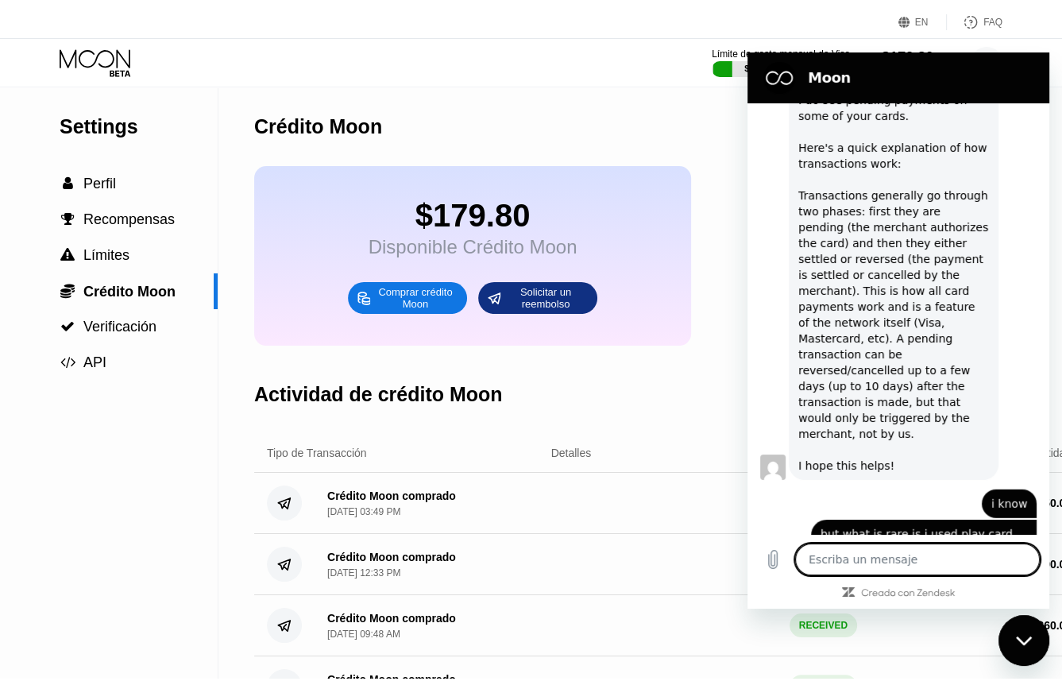
scroll to position [3684, 0]
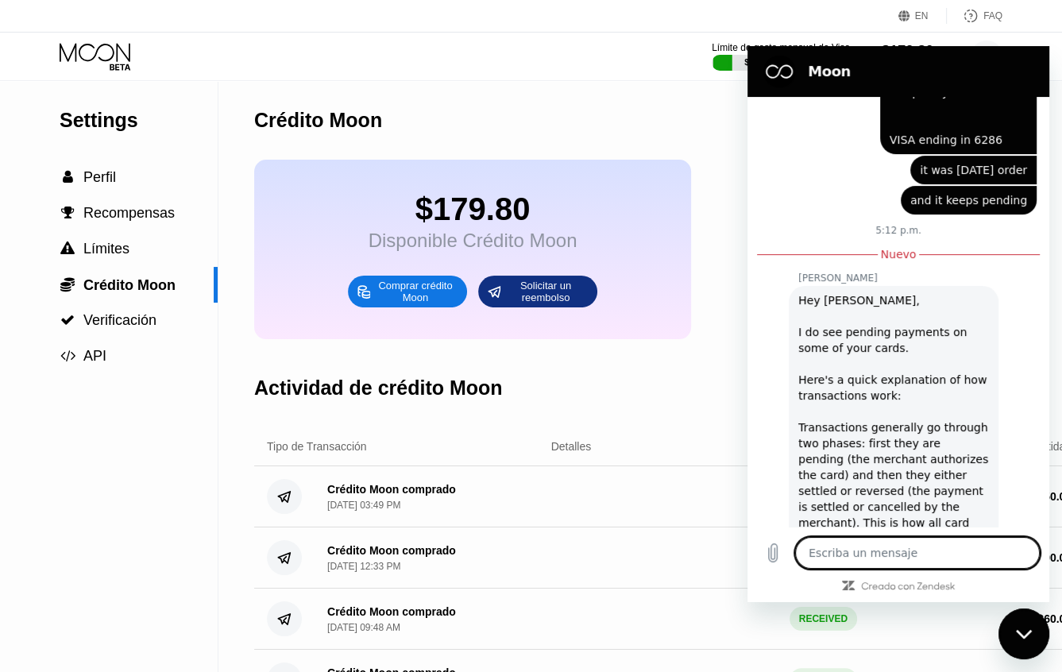
click at [105, 52] on icon at bounding box center [97, 57] width 74 height 28
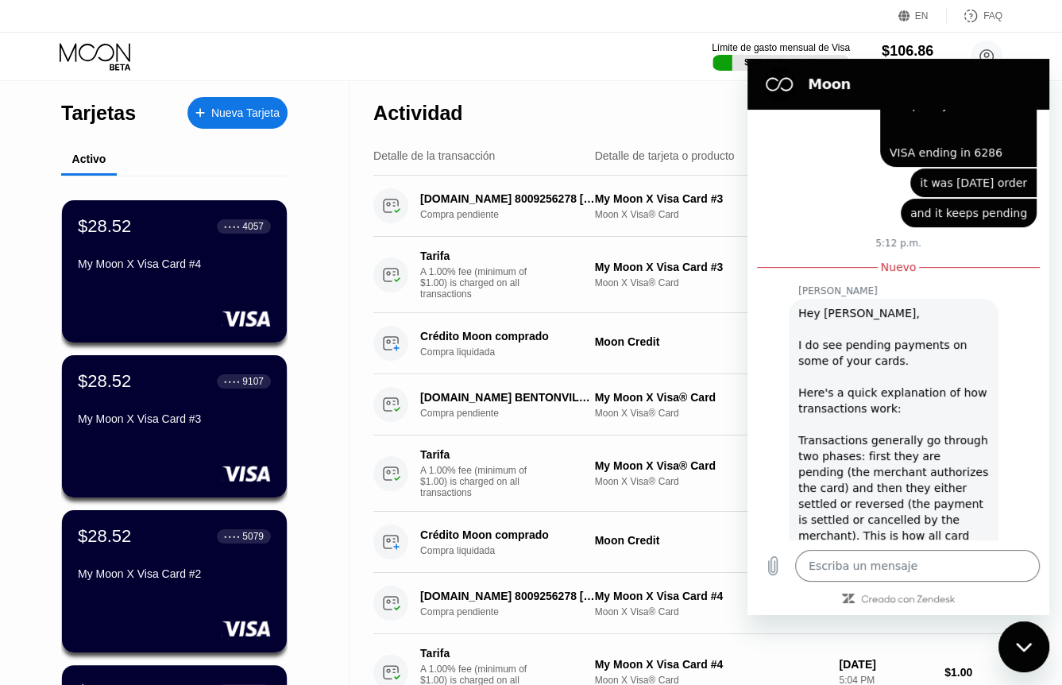
click at [102, 56] on icon at bounding box center [97, 57] width 74 height 28
click at [1009, 651] on div "Cerrar ventana de mensajería" at bounding box center [1024, 647] width 48 height 48
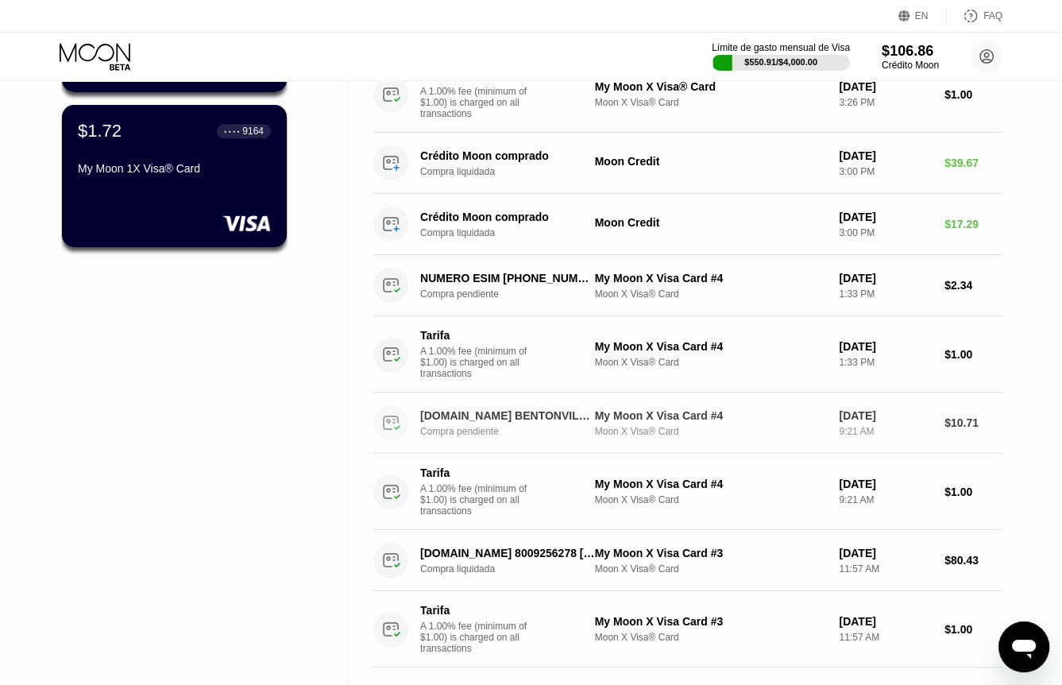
scroll to position [874, 0]
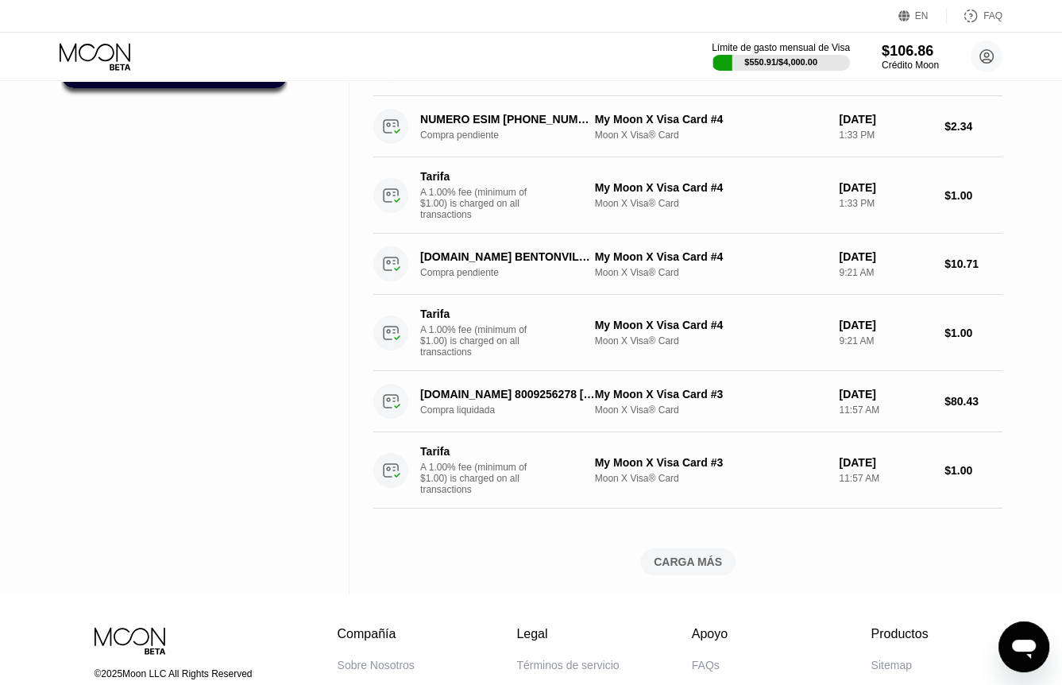
click at [699, 569] on div "CARGA MÁS" at bounding box center [688, 562] width 68 height 14
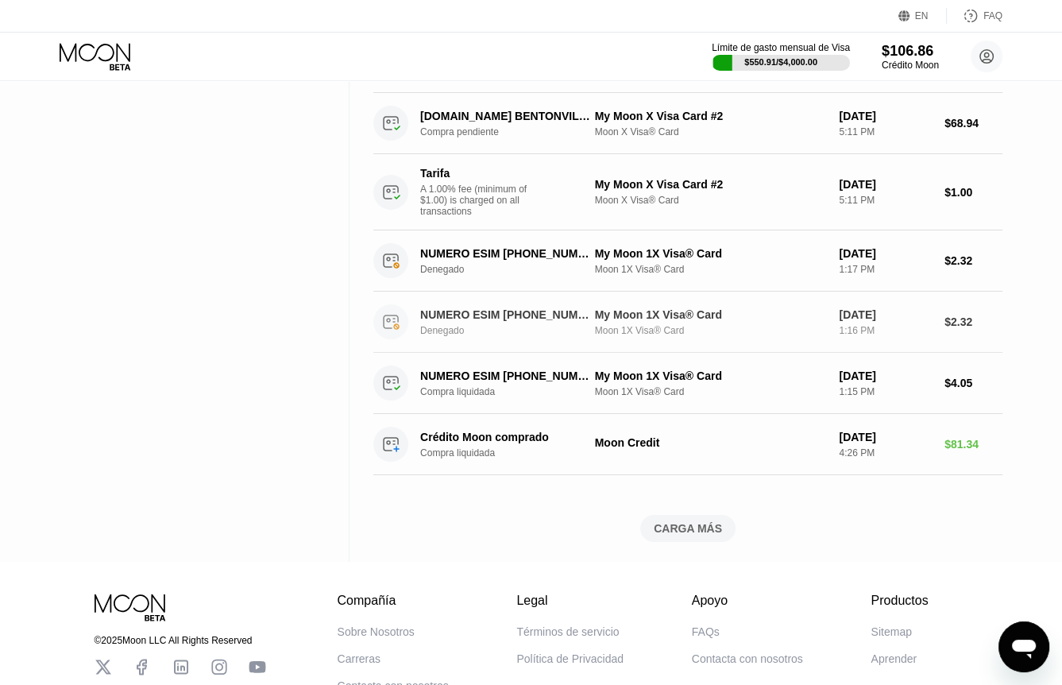
scroll to position [1828, 0]
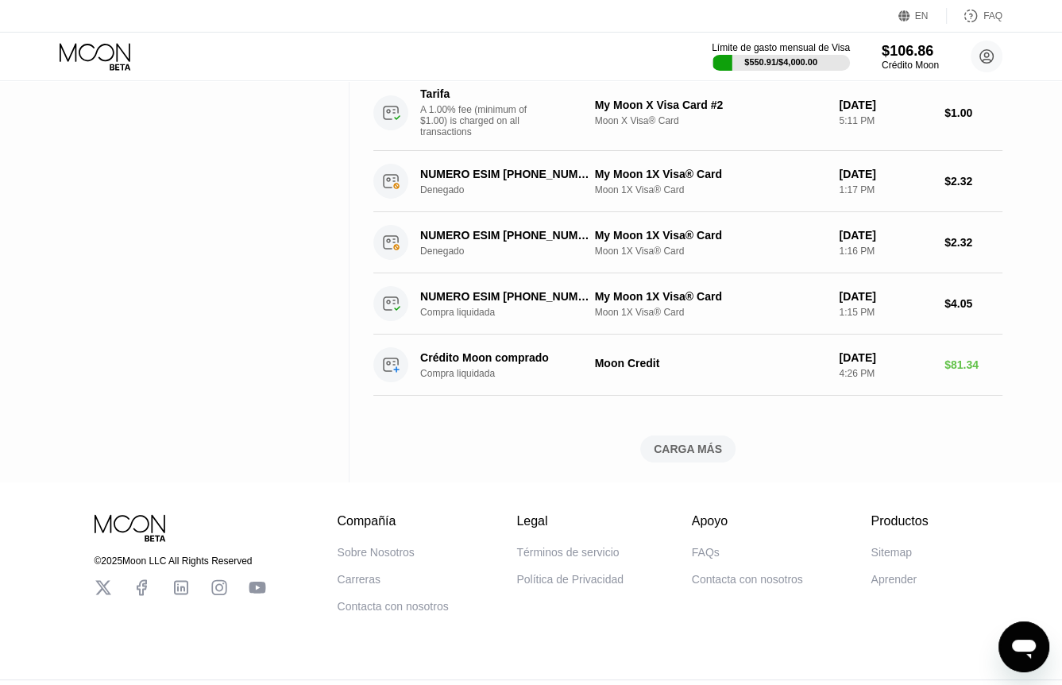
click at [666, 456] on div "CARGA MÁS" at bounding box center [688, 449] width 68 height 14
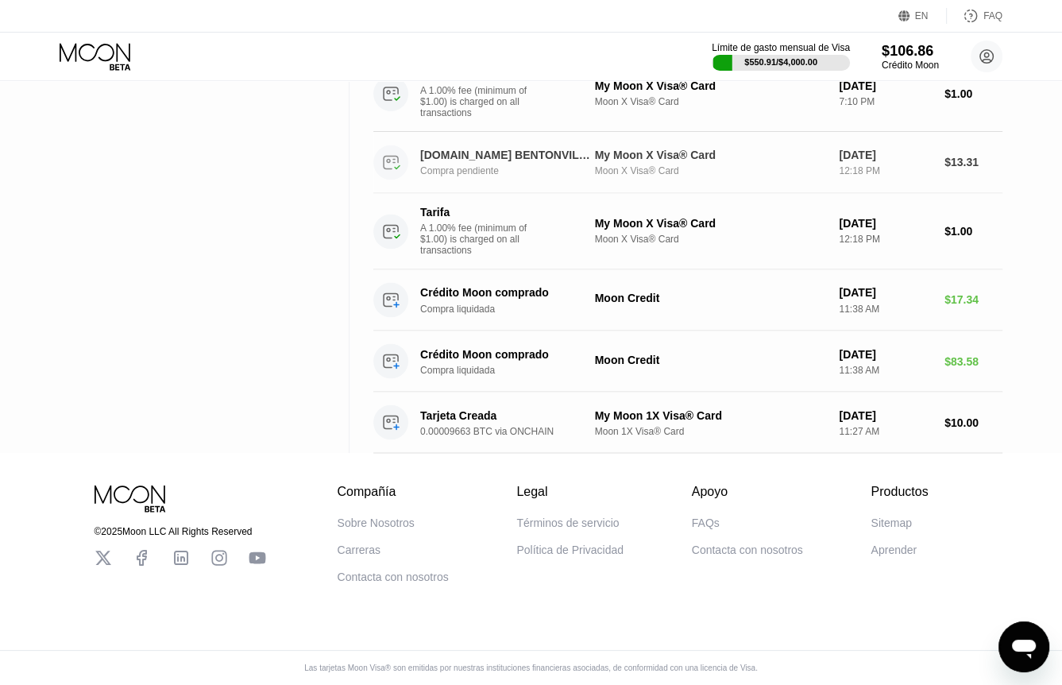
scroll to position [2199, 0]
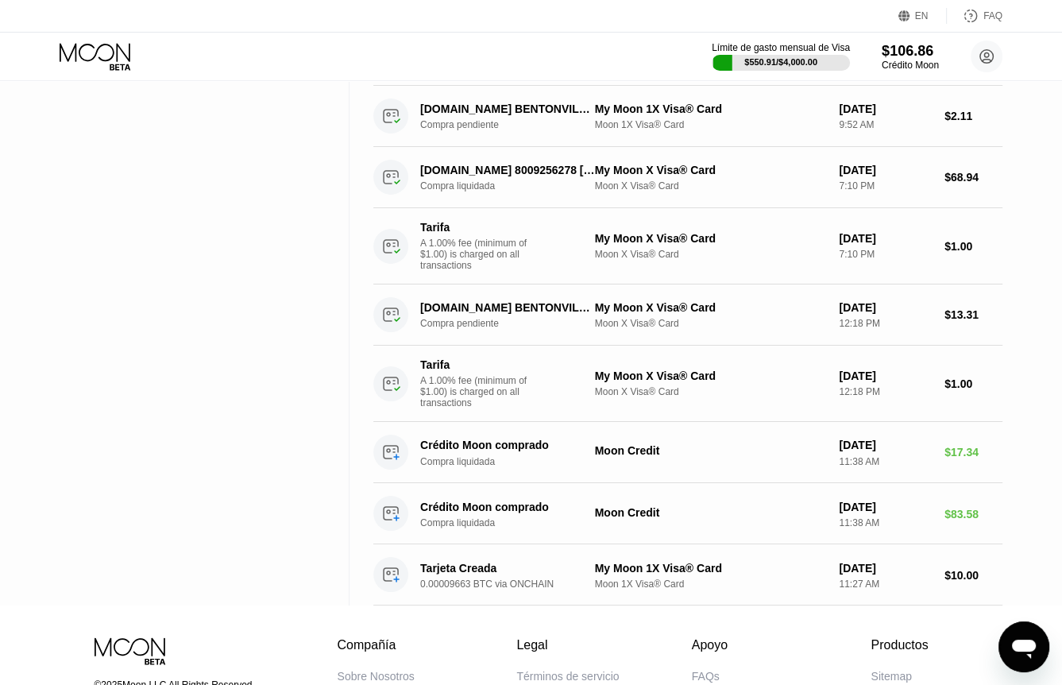
click at [1032, 661] on div "Abrir ventana de mensajería" at bounding box center [1024, 647] width 48 height 48
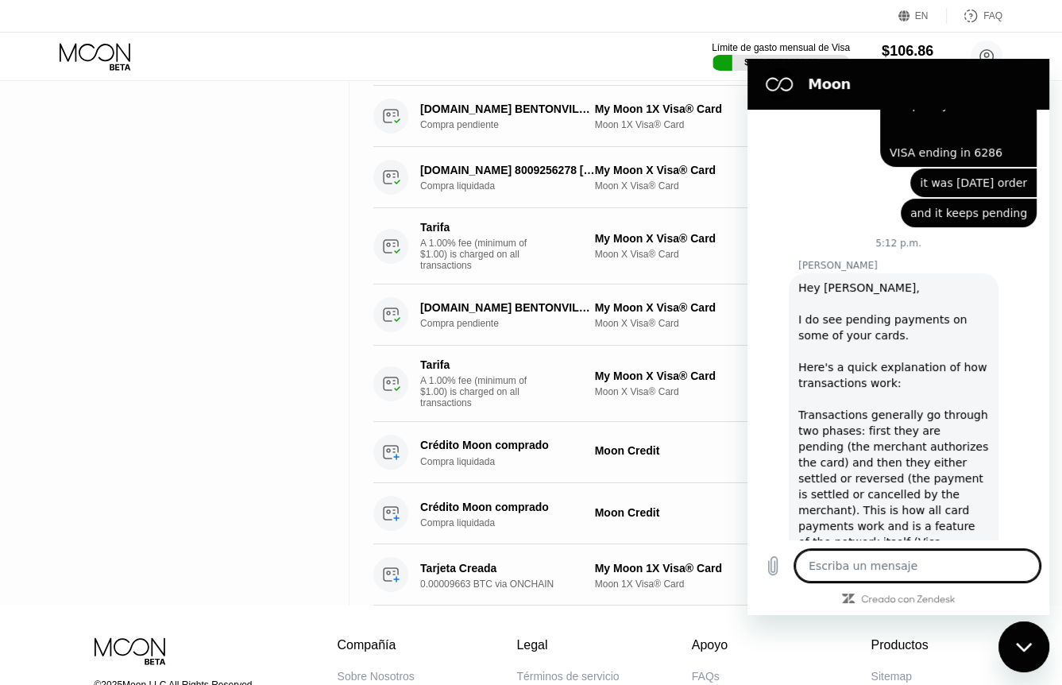
click at [896, 560] on textarea at bounding box center [917, 566] width 245 height 32
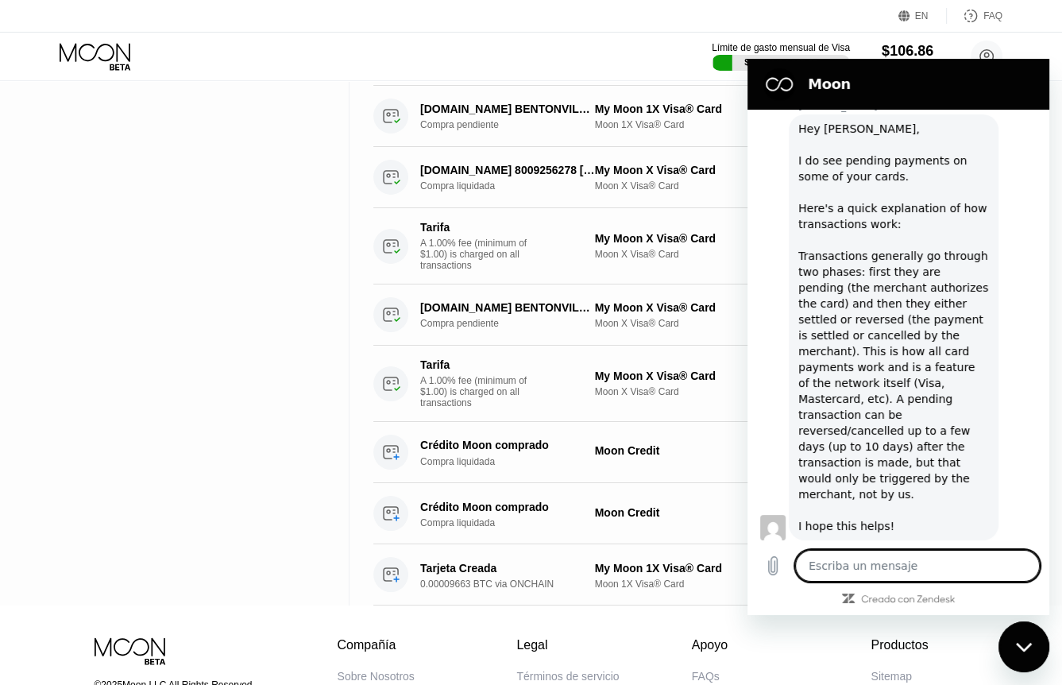
scroll to position [3943, 0]
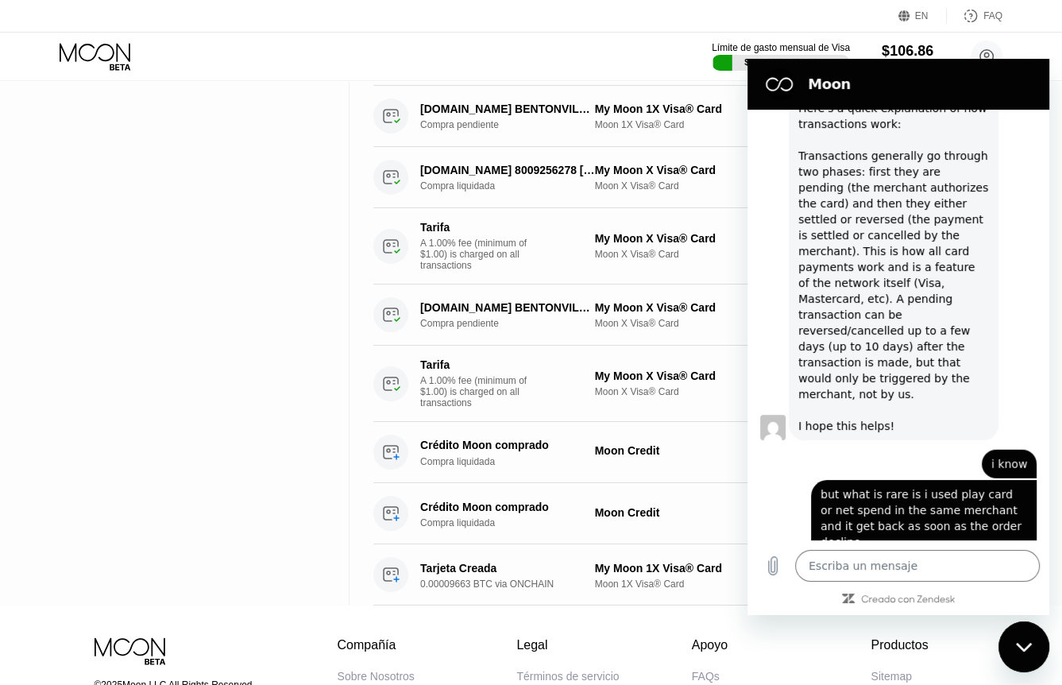
click at [1043, 643] on div "Cerrar ventana de mensajería" at bounding box center [1024, 647] width 48 height 48
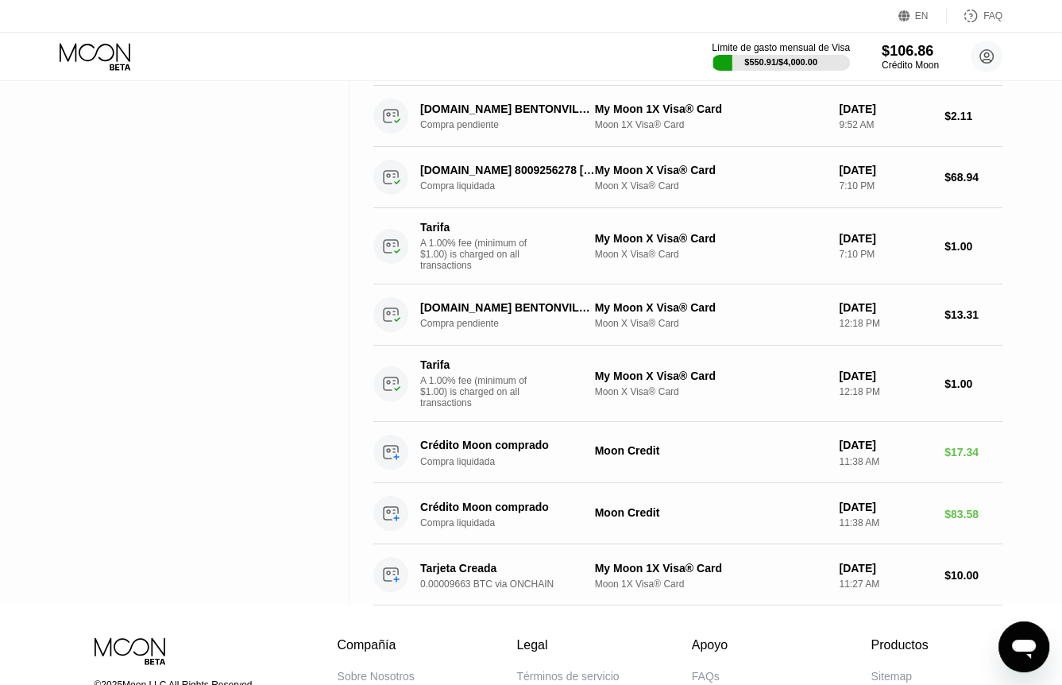
click at [1040, 645] on div "Abrir ventana de mensajería" at bounding box center [1024, 647] width 48 height 48
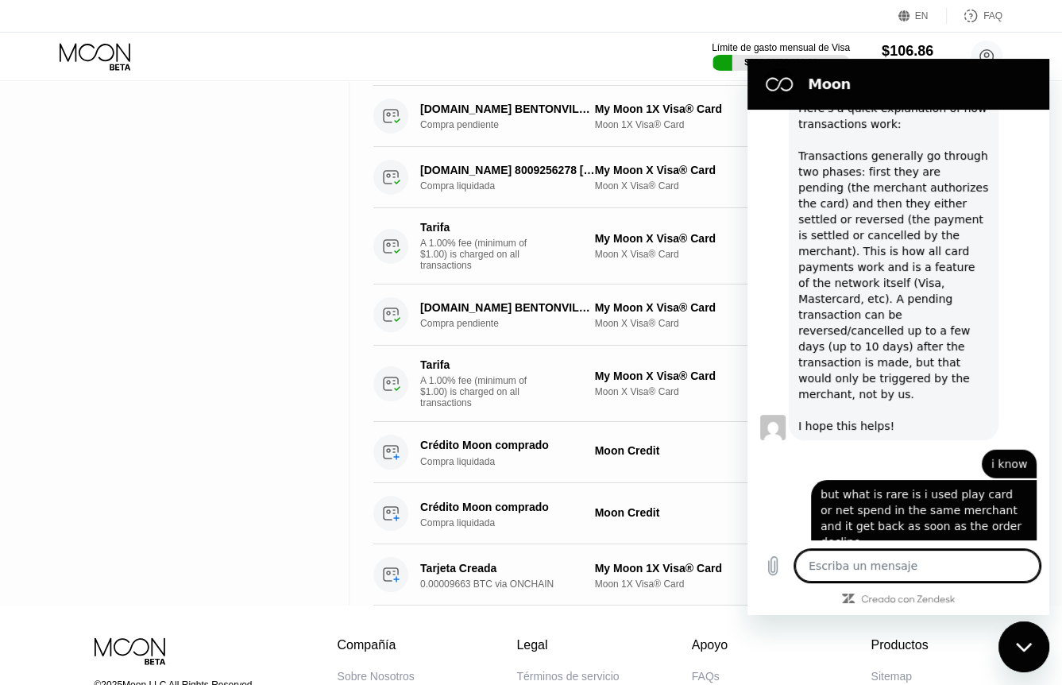
click at [890, 550] on textarea at bounding box center [917, 566] width 245 height 32
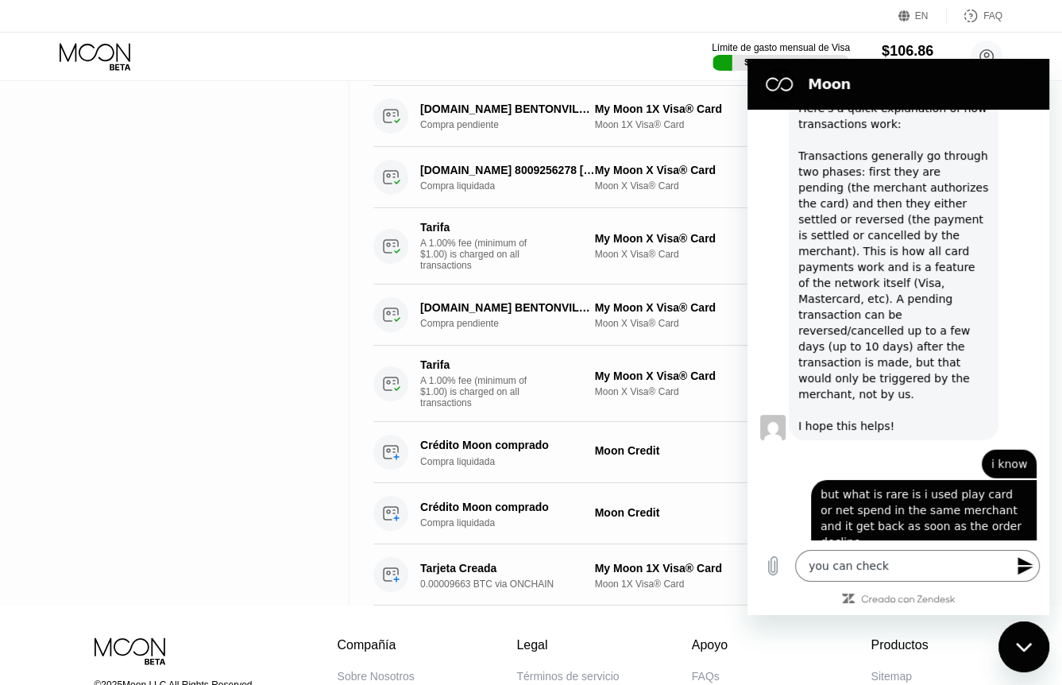
click at [1027, 571] on icon "Enviar mensaje" at bounding box center [1025, 565] width 19 height 19
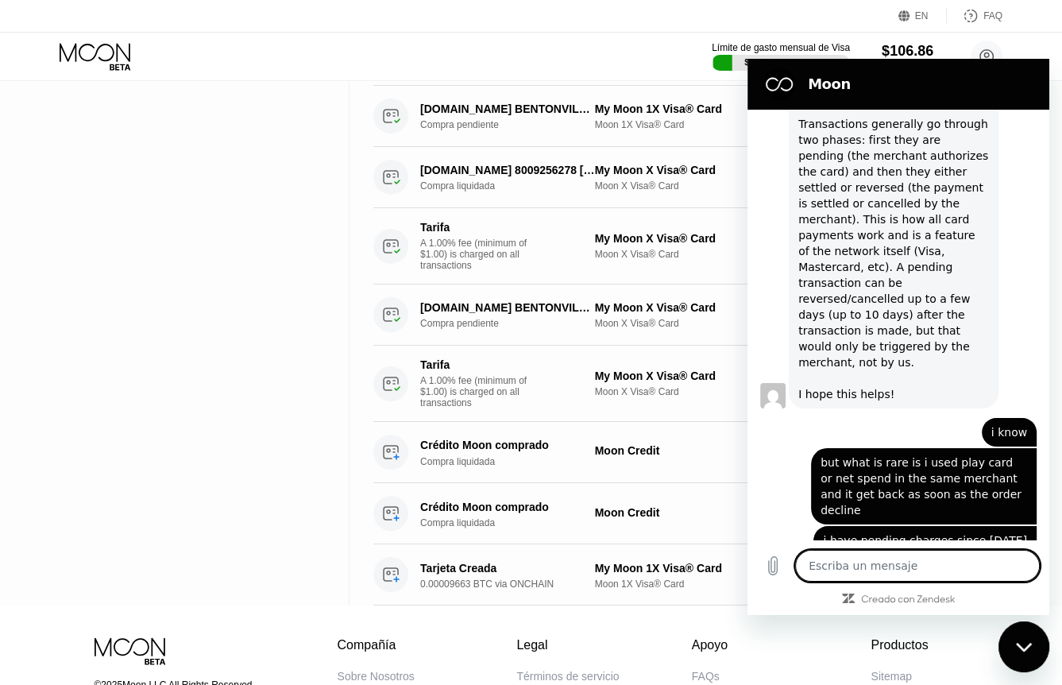
scroll to position [3973, 0]
click at [1021, 662] on div "Cerrar ventana de mensajería" at bounding box center [1024, 647] width 48 height 48
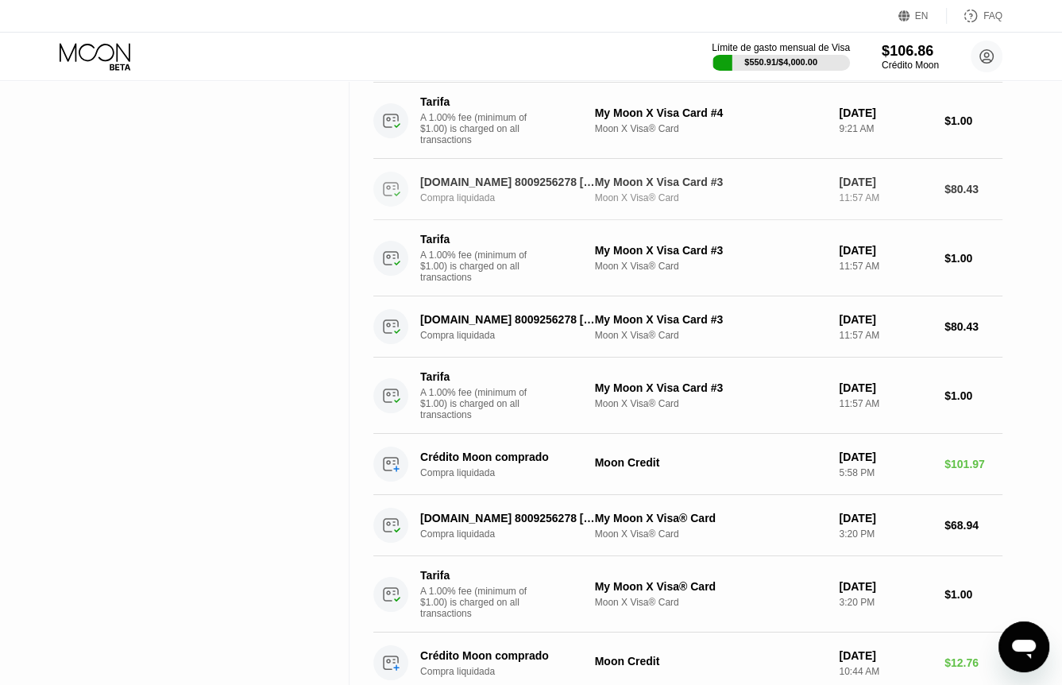
scroll to position [1007, 0]
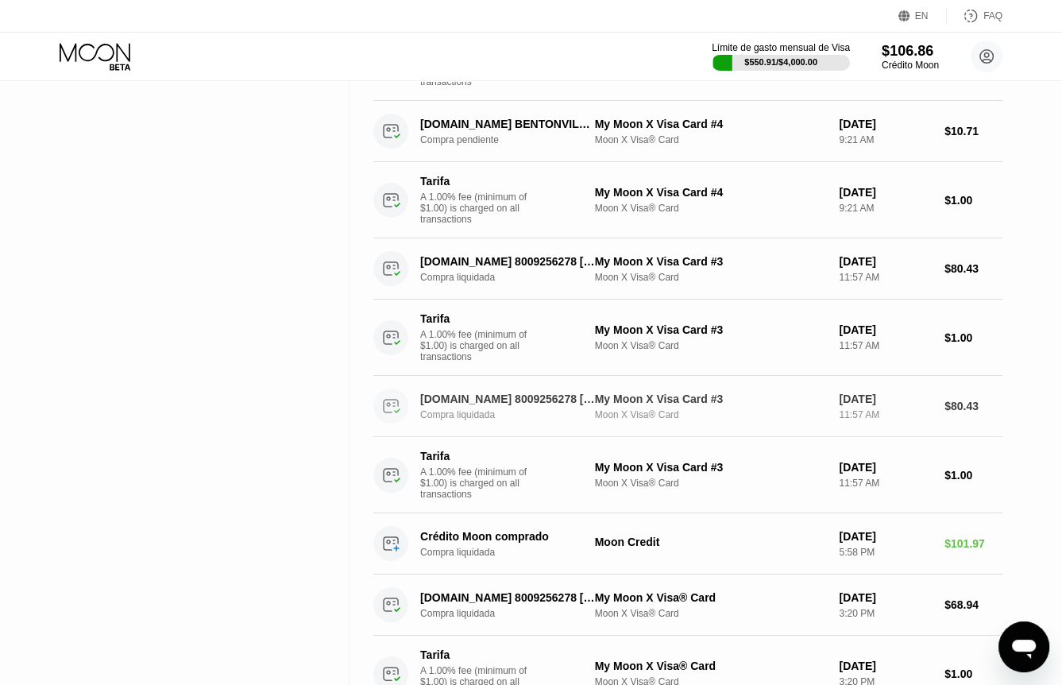
click at [610, 405] on div "My Moon X Visa Card #3" at bounding box center [711, 399] width 232 height 13
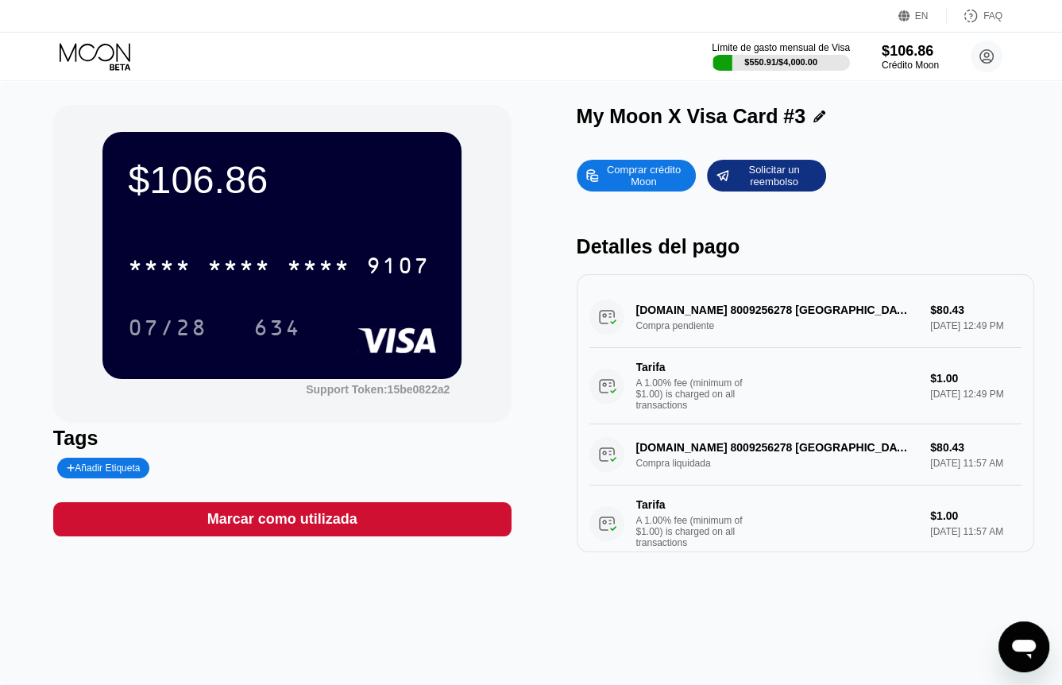
click at [660, 339] on div "[DOMAIN_NAME] 8009256278 [GEOGRAPHIC_DATA] [GEOGRAPHIC_DATA] Compra pendiente $…" at bounding box center [806, 355] width 433 height 137
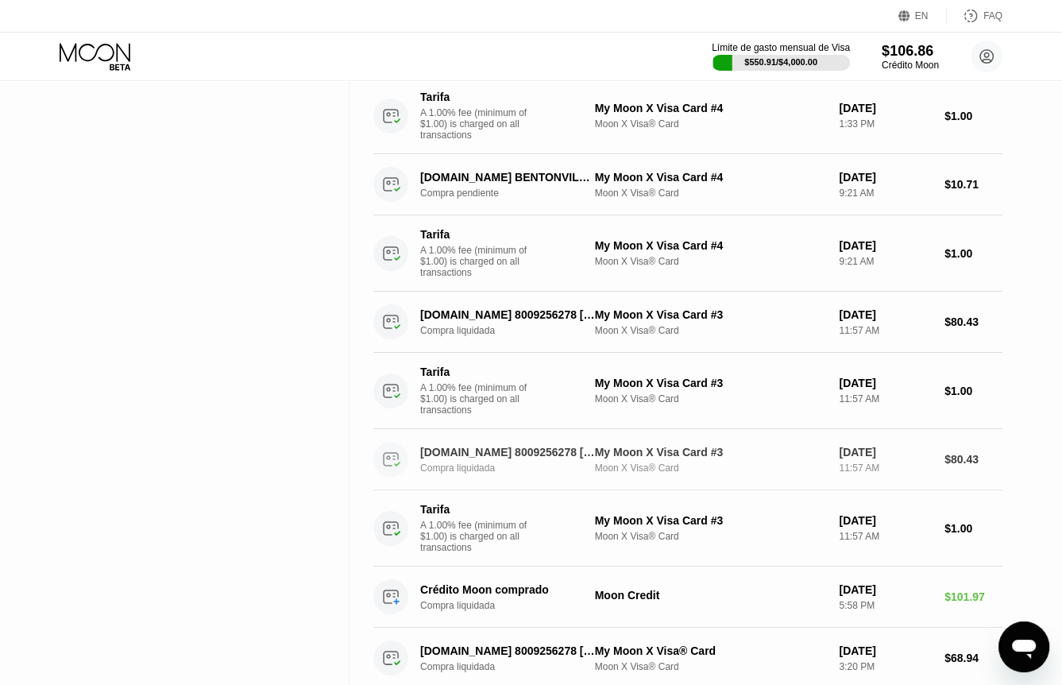
scroll to position [874, 0]
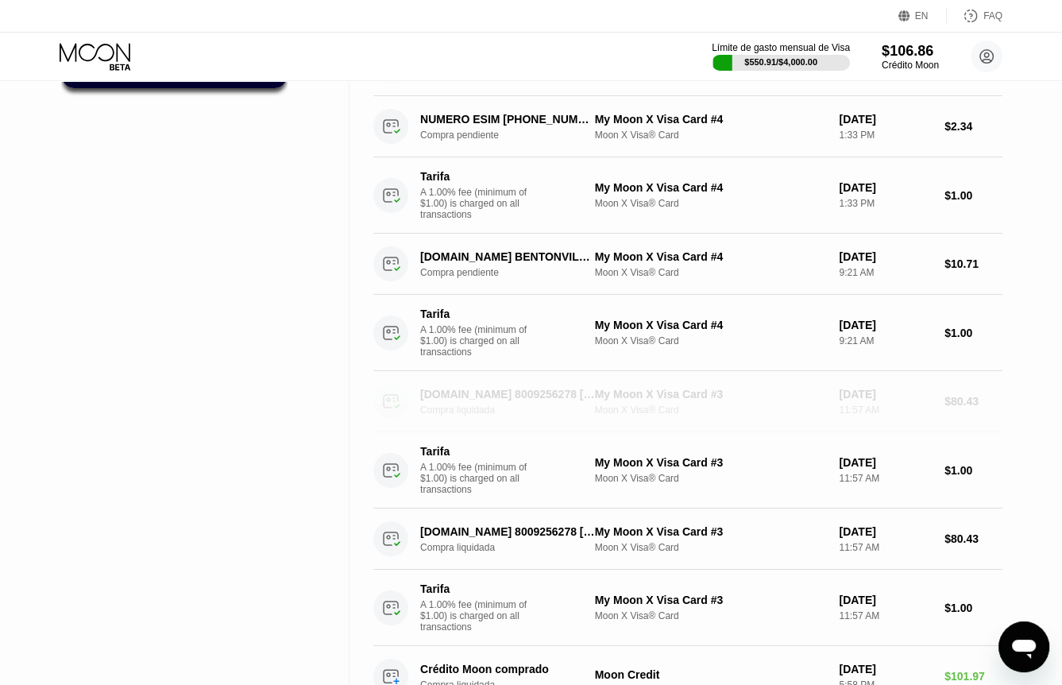
drag, startPoint x: 427, startPoint y: 427, endPoint x: 511, endPoint y: 434, distance: 84.5
click at [512, 419] on div "[DOMAIN_NAME] 8009256278 [GEOGRAPHIC_DATA] US Compra liquidada" at bounding box center [477, 401] width 209 height 35
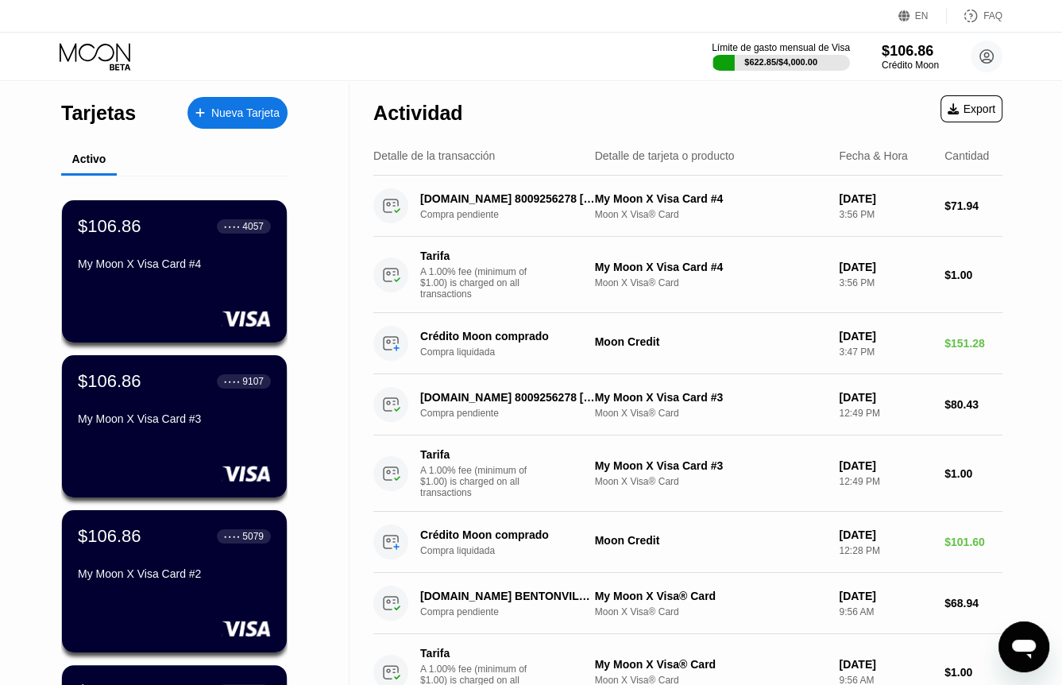
click at [1027, 633] on icon "Abrir ventana de mensajería" at bounding box center [1024, 647] width 29 height 29
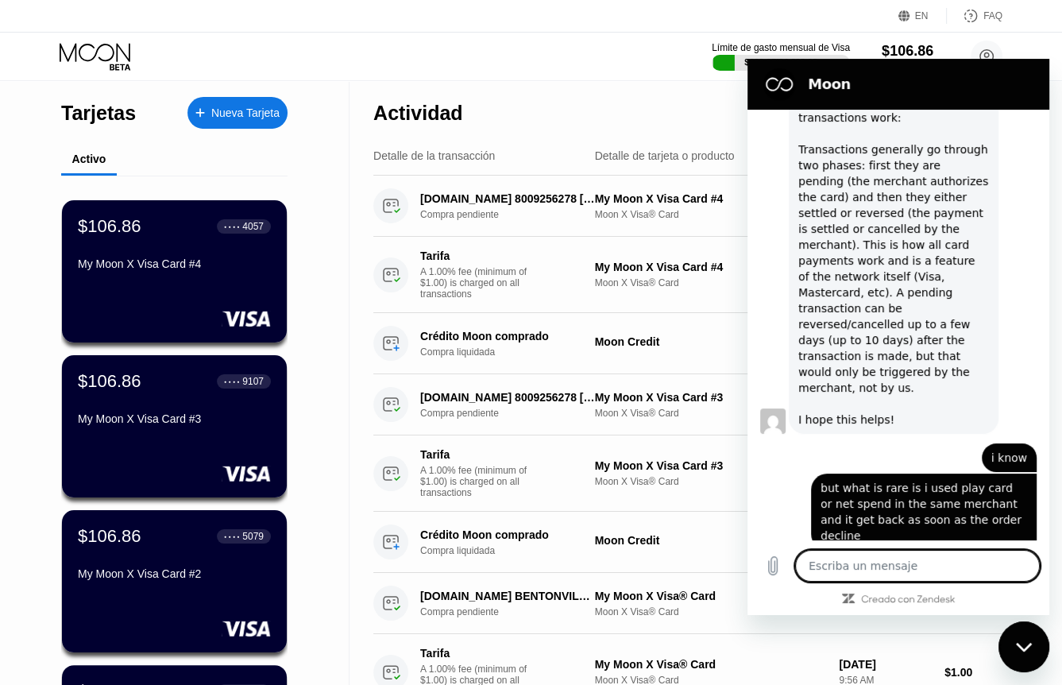
scroll to position [3822, 0]
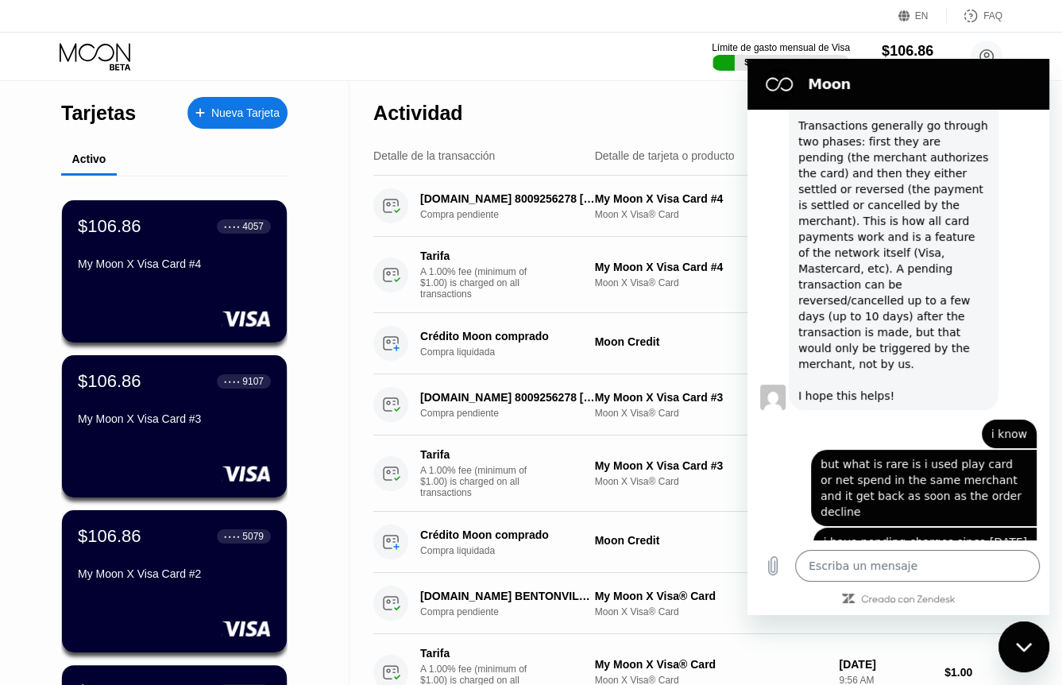
type textarea "x"
